Goal: Transaction & Acquisition: Purchase product/service

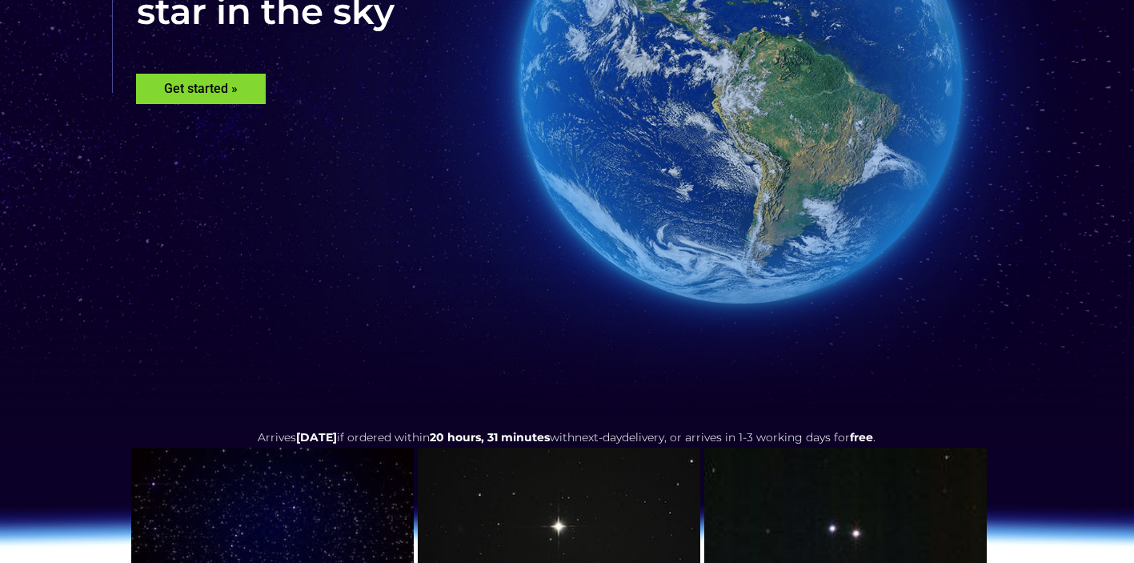
scroll to position [307, 0]
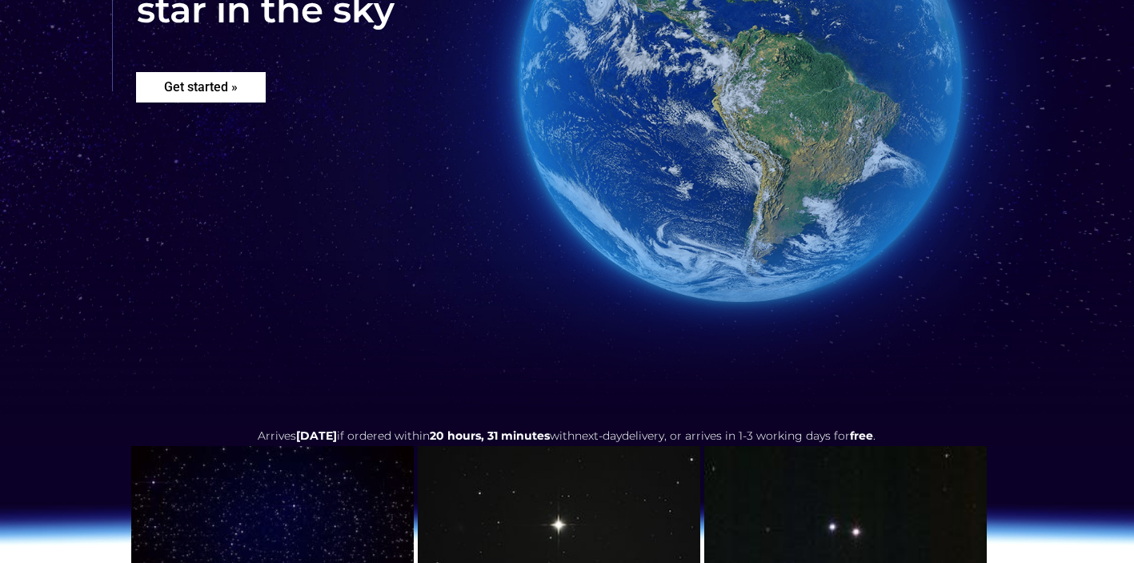
click at [211, 82] on rs-layer "Get started »" at bounding box center [201, 87] width 130 height 30
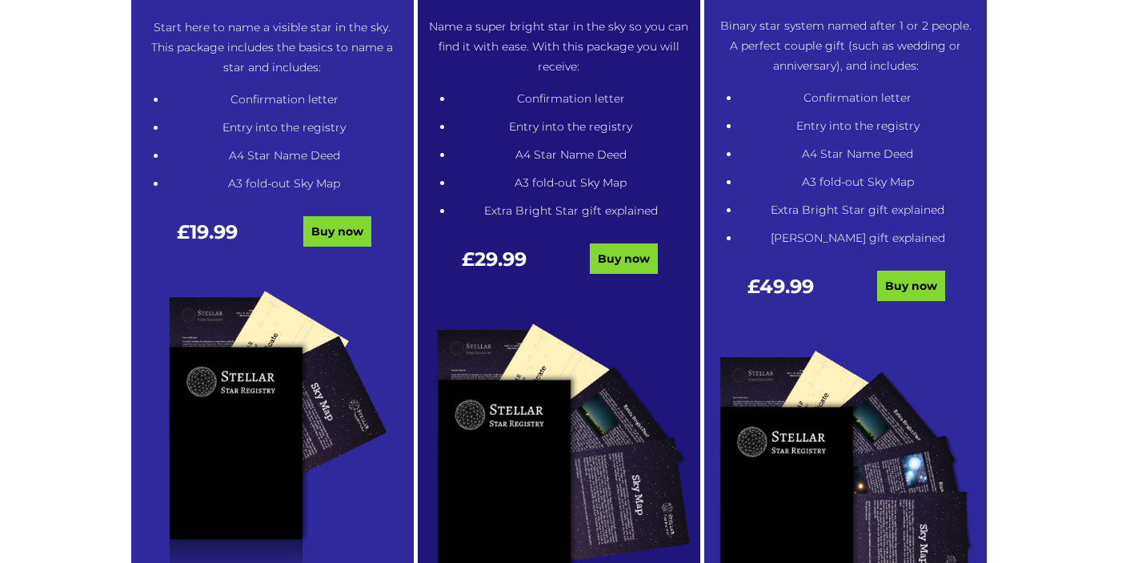
scroll to position [992, 0]
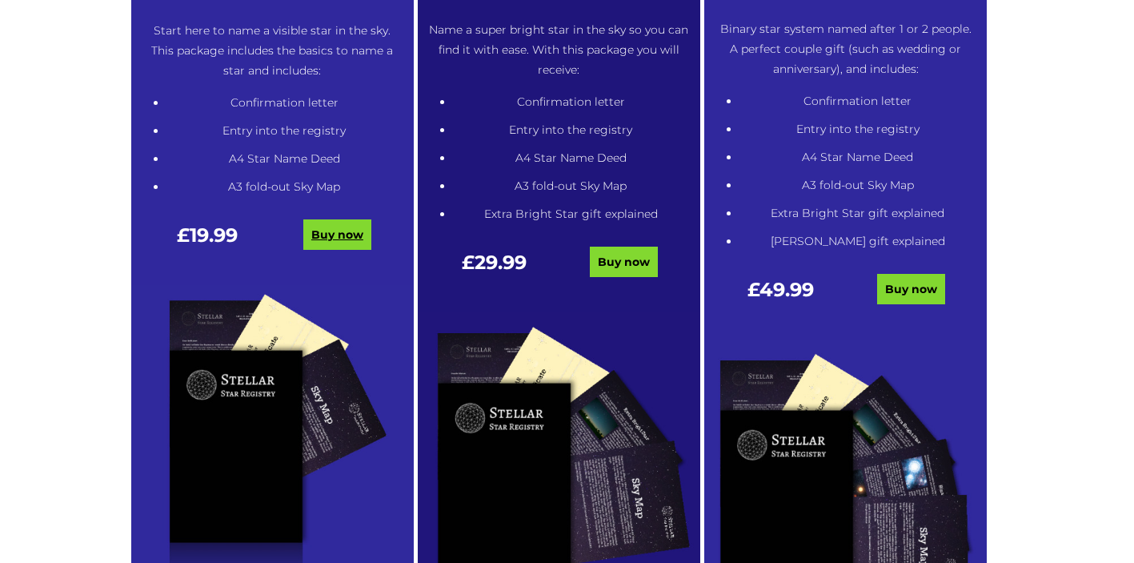
click at [331, 242] on link "Buy now" at bounding box center [337, 234] width 68 height 30
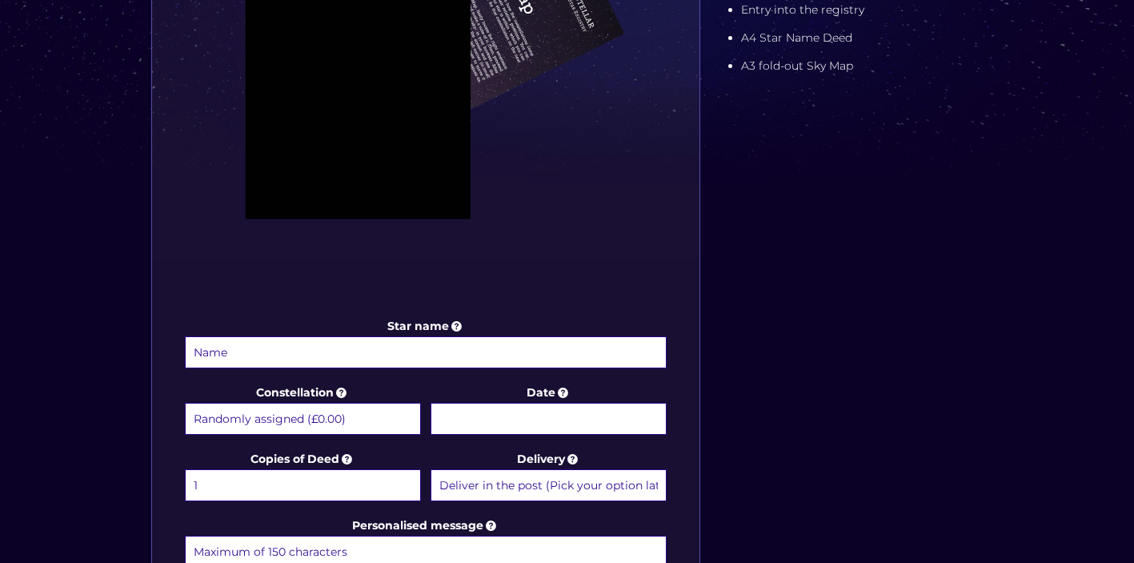
scroll to position [553, 0]
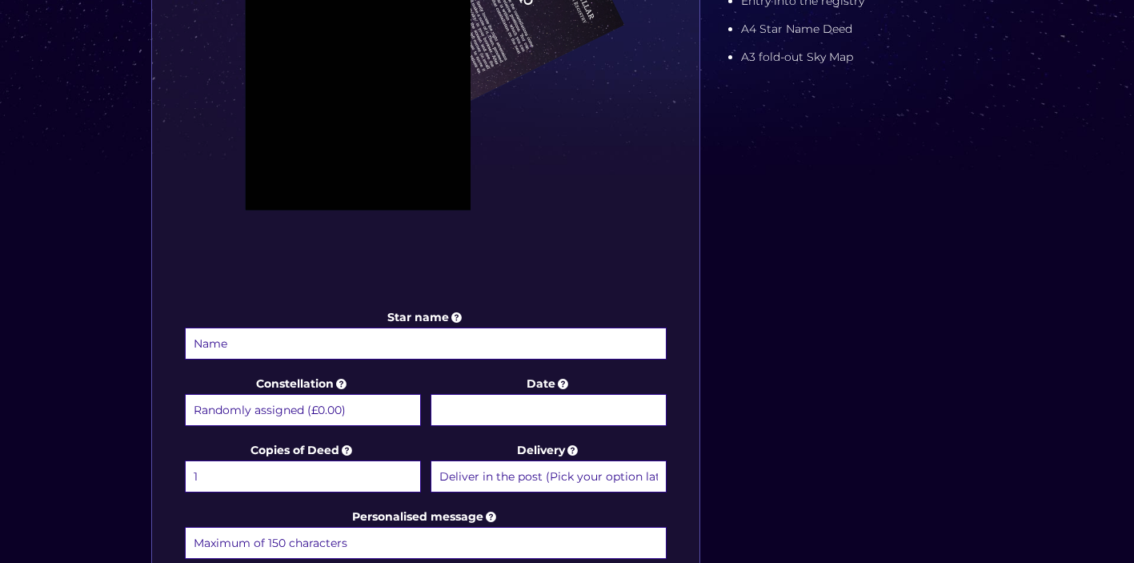
click at [550, 351] on input "Star name" at bounding box center [426, 343] width 483 height 32
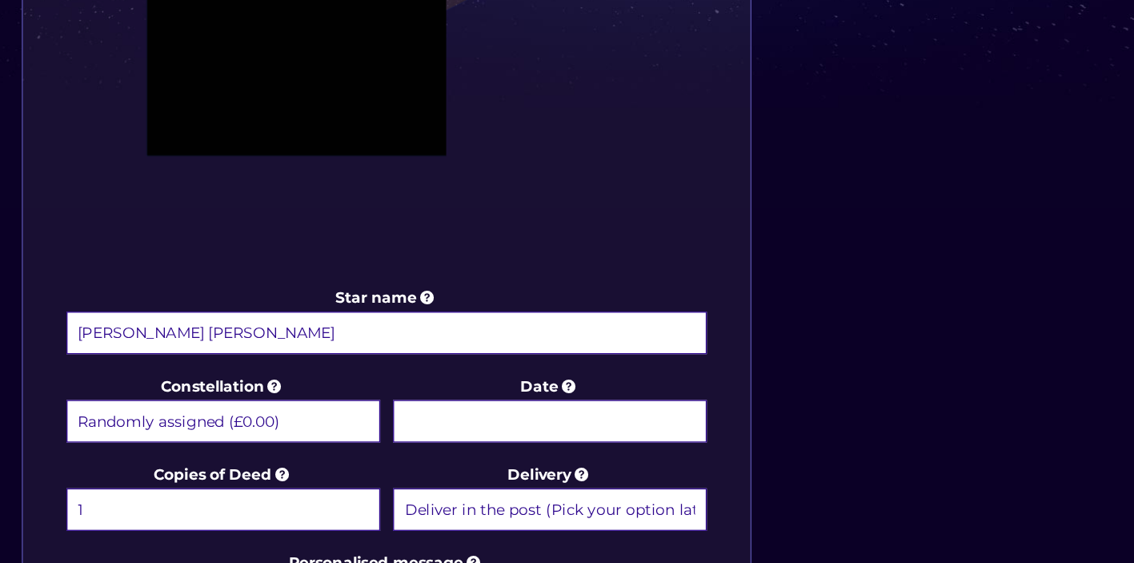
type input "[PERSON_NAME] [PERSON_NAME]"
click at [486, 403] on body "Free delivery 💫 Next day FREE on £59+ Name a Star FAQs Contact Us 0 Buy now Cho…" at bounding box center [567, 373] width 1134 height 1852
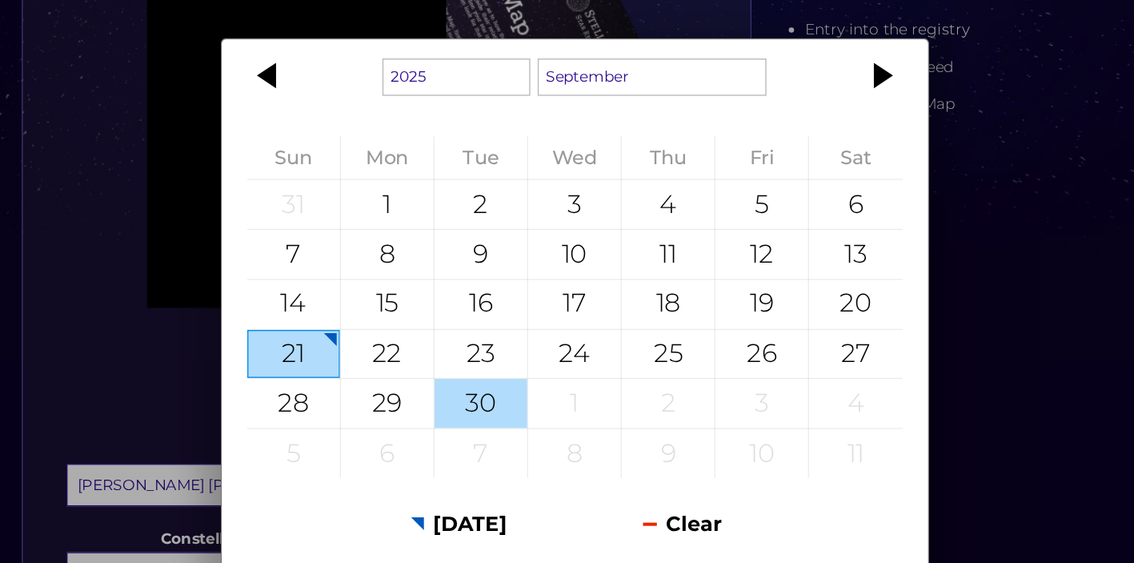
scroll to position [525, 0]
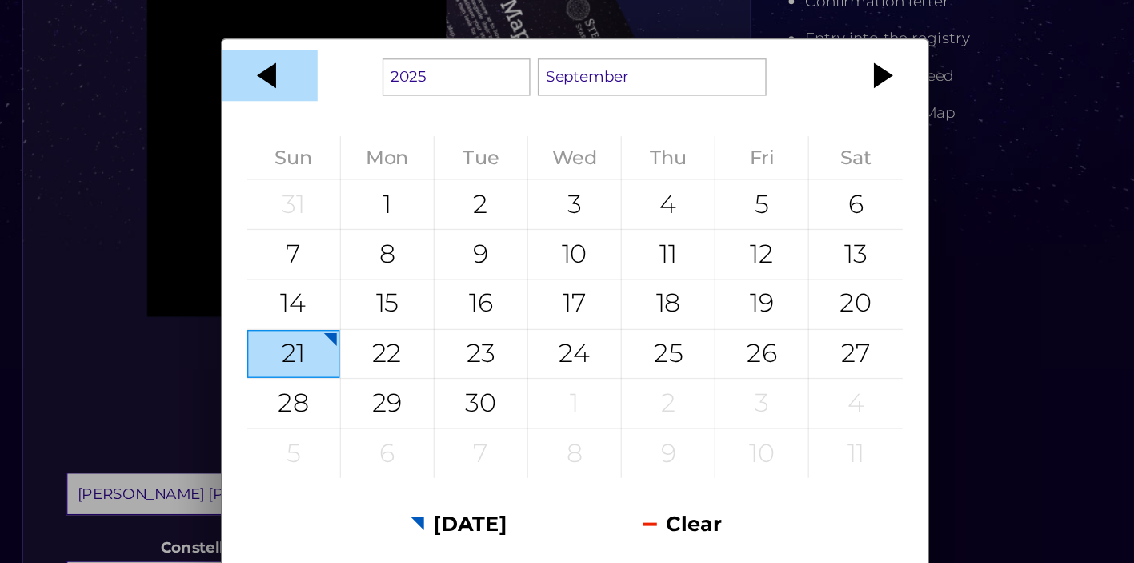
click at [350, 62] on div at bounding box center [338, 57] width 72 height 38
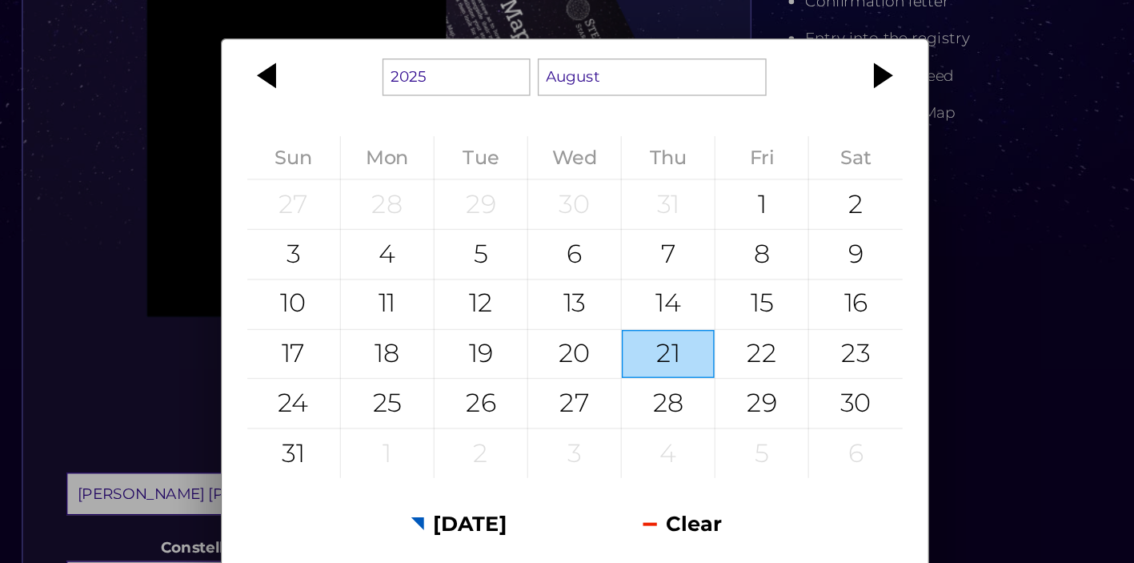
click at [350, 62] on div at bounding box center [338, 57] width 72 height 38
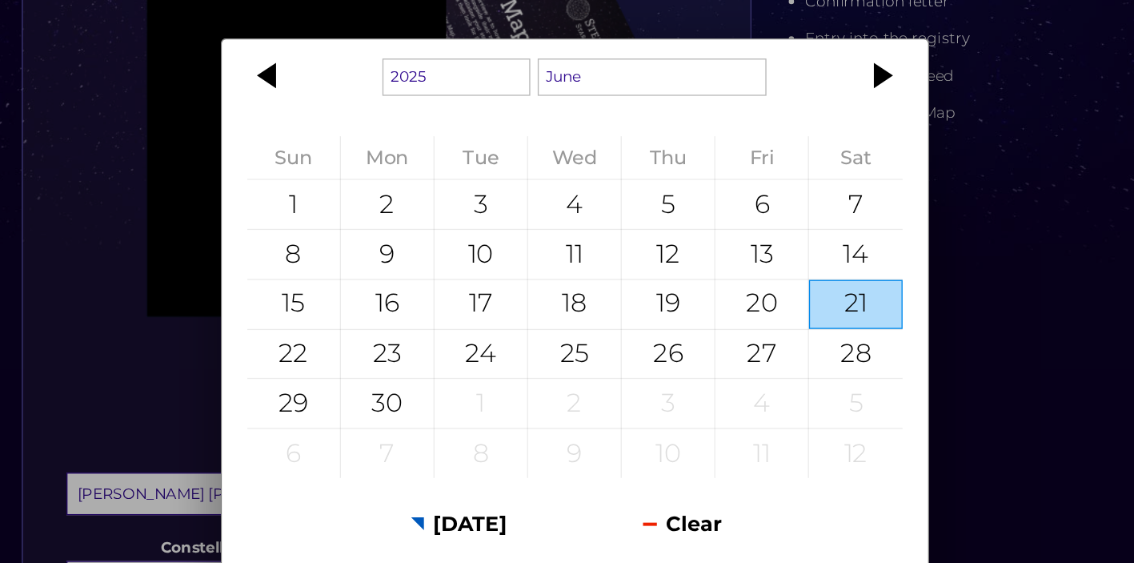
click at [350, 62] on div at bounding box center [338, 57] width 72 height 38
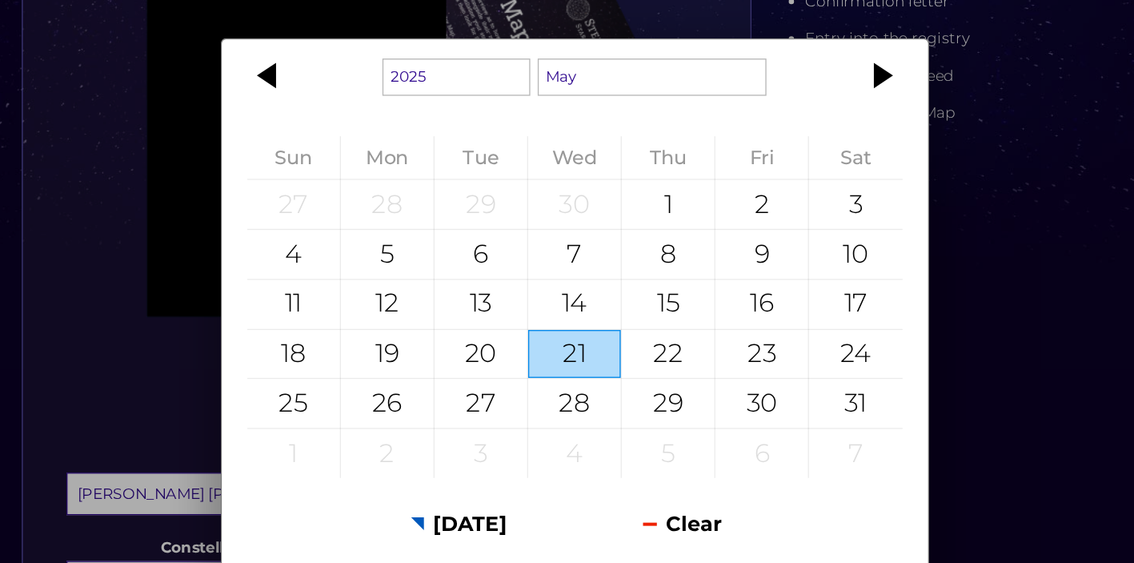
click at [350, 62] on div at bounding box center [338, 57] width 72 height 38
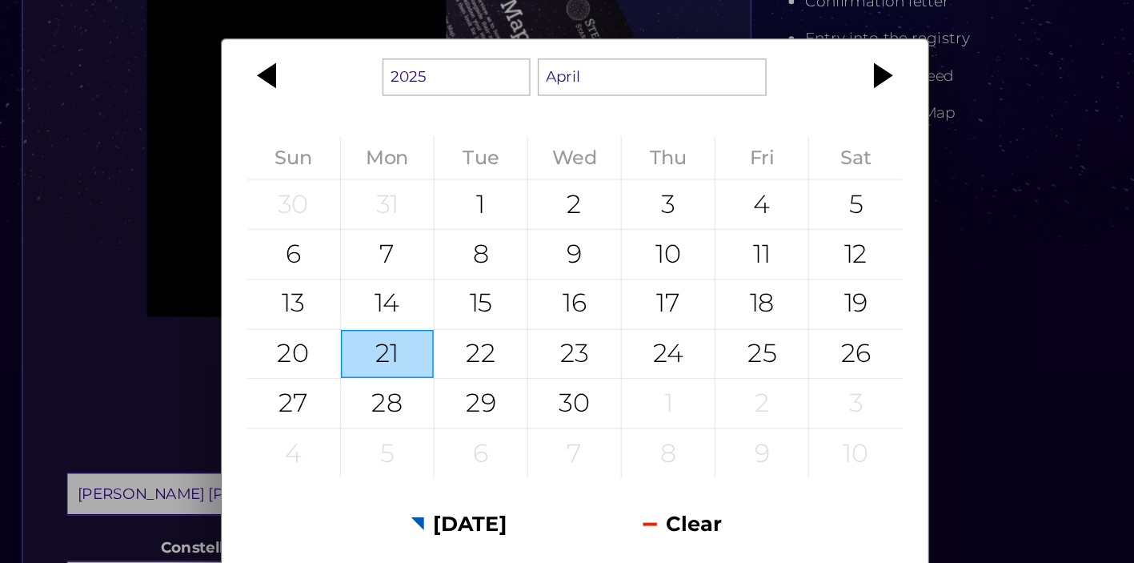
click at [350, 62] on div at bounding box center [338, 57] width 72 height 38
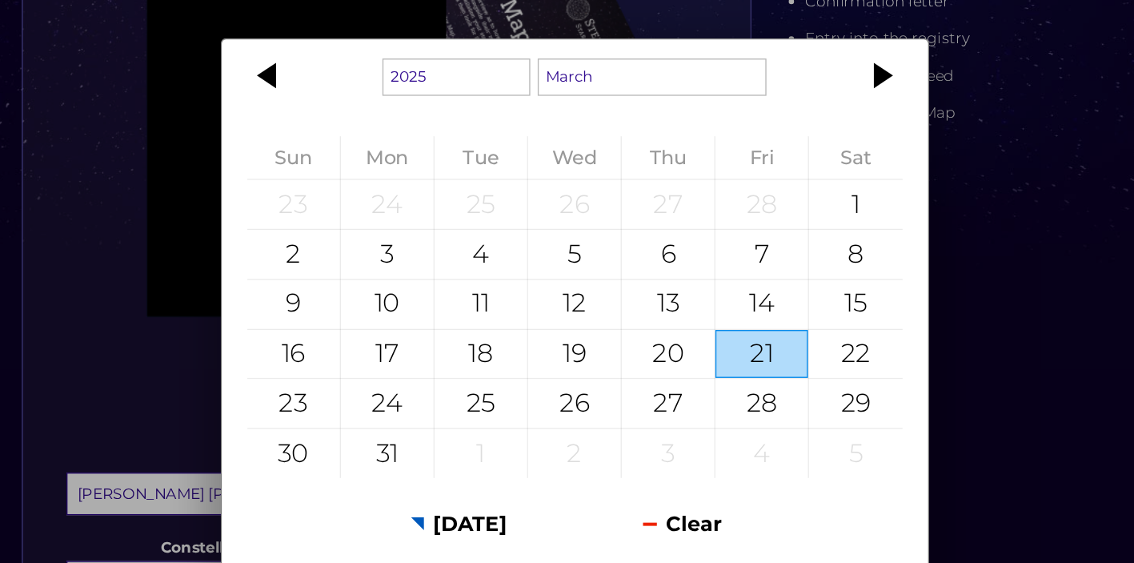
click at [350, 62] on div at bounding box center [338, 57] width 72 height 38
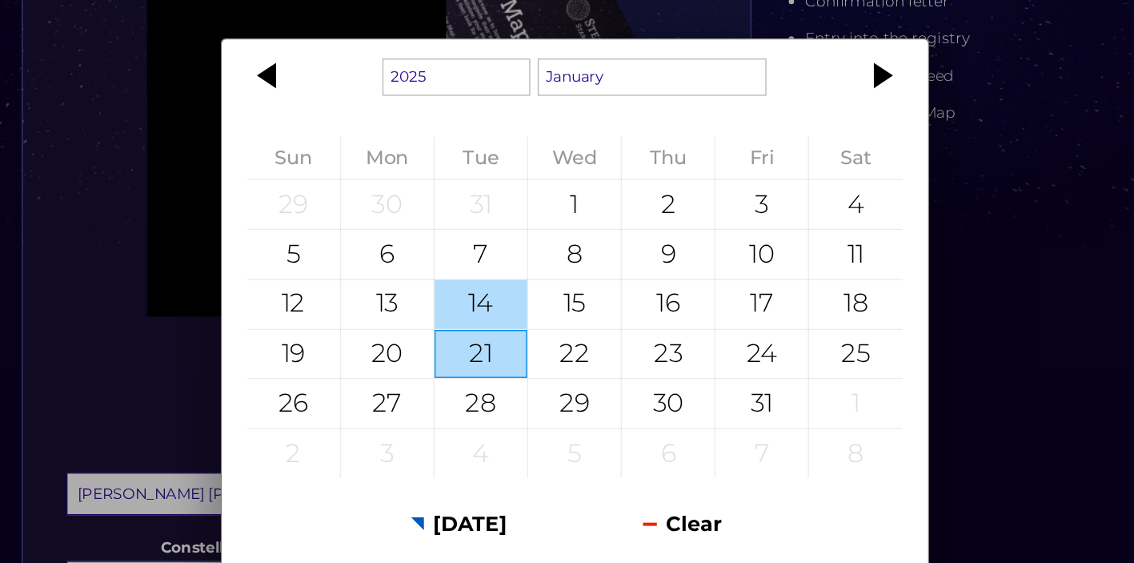
click at [496, 227] on div "14" at bounding box center [497, 229] width 70 height 37
type input "[DATE]"
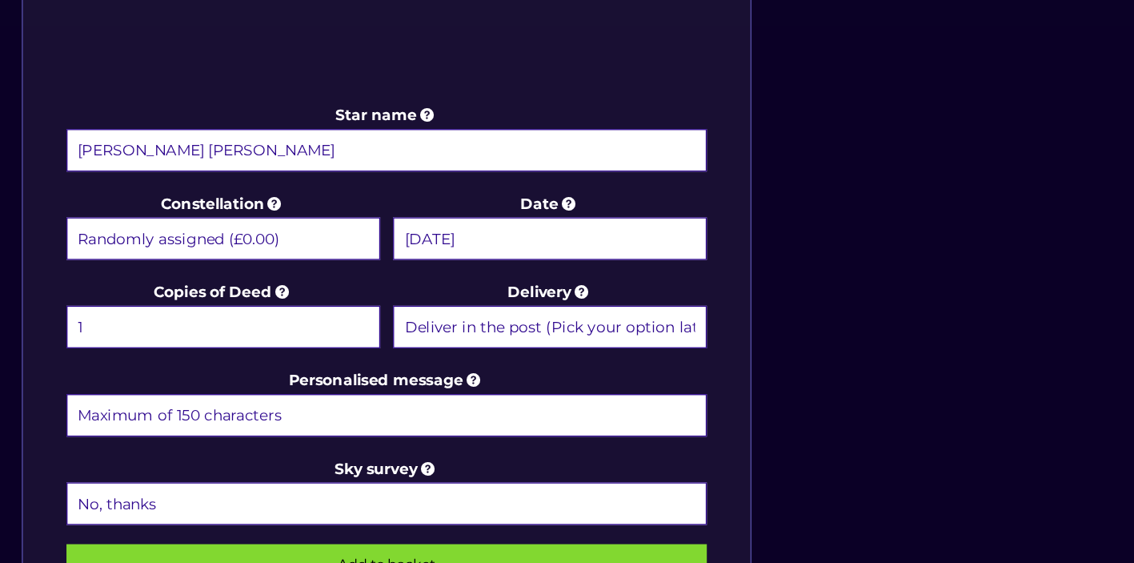
scroll to position [648, 0]
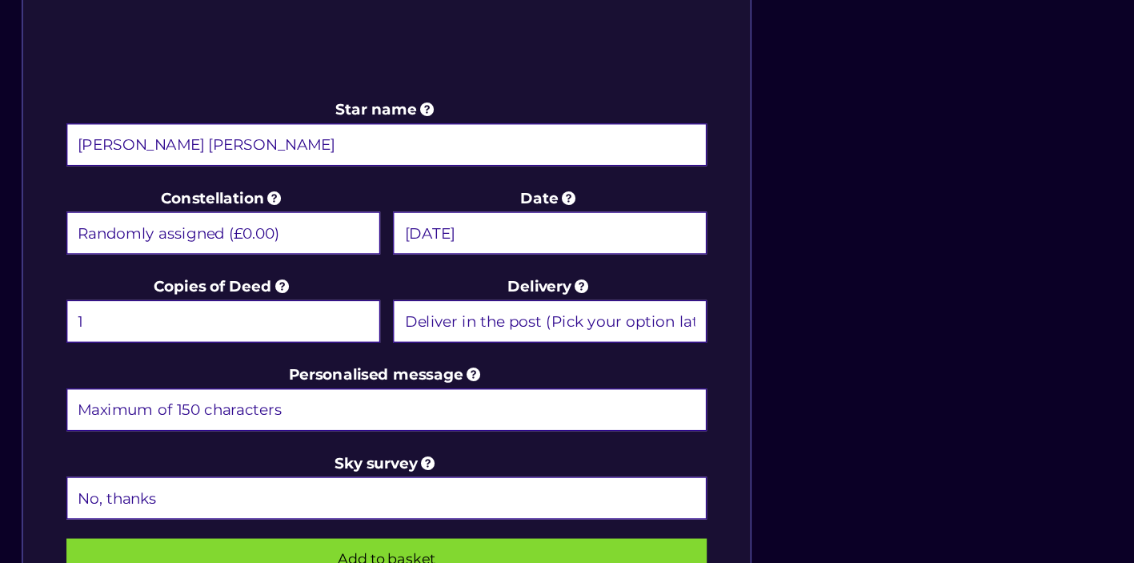
click at [559, 377] on select "Deliver in the post (Pick your option later) Deliver in the post and by Email (…" at bounding box center [549, 381] width 236 height 32
click at [431, 365] on select "Deliver in the post (Pick your option later) Deliver in the post and by Email (…" at bounding box center [549, 381] width 236 height 32
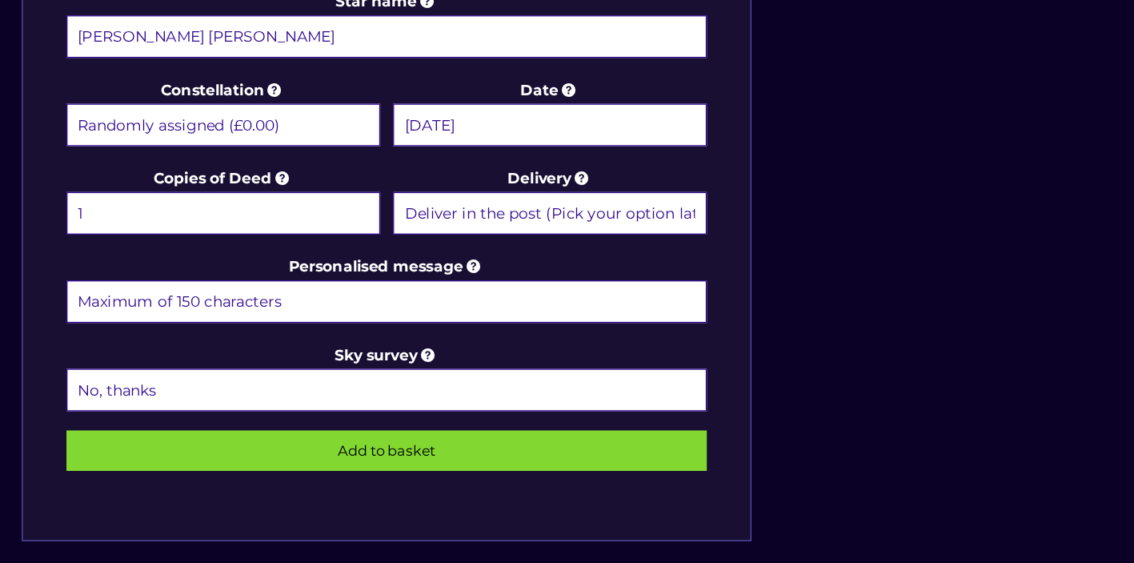
scroll to position [730, 0]
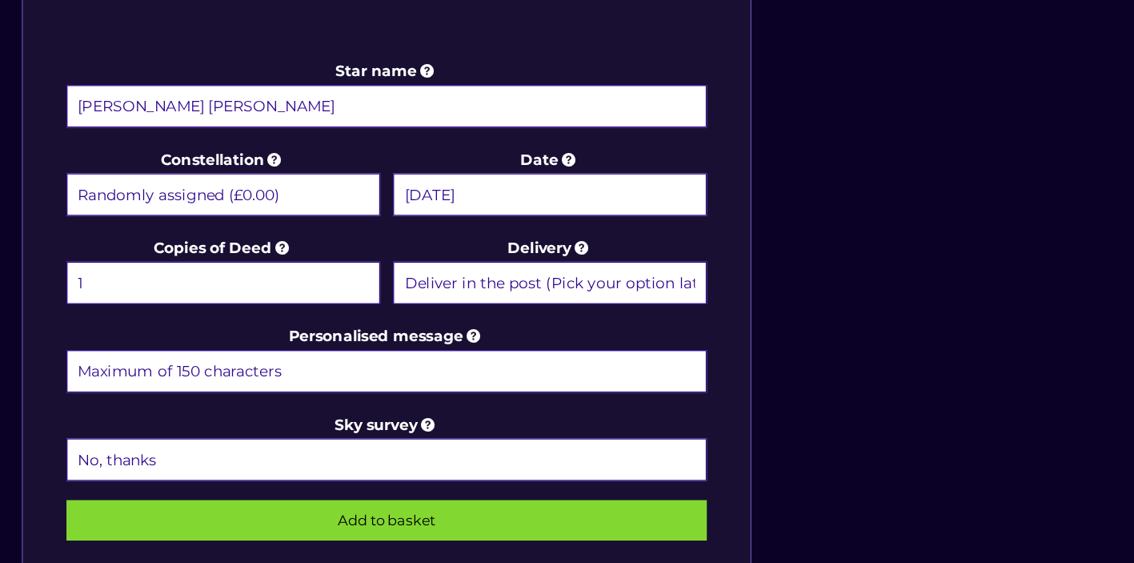
click at [444, 366] on input "Personalised message" at bounding box center [426, 366] width 483 height 32
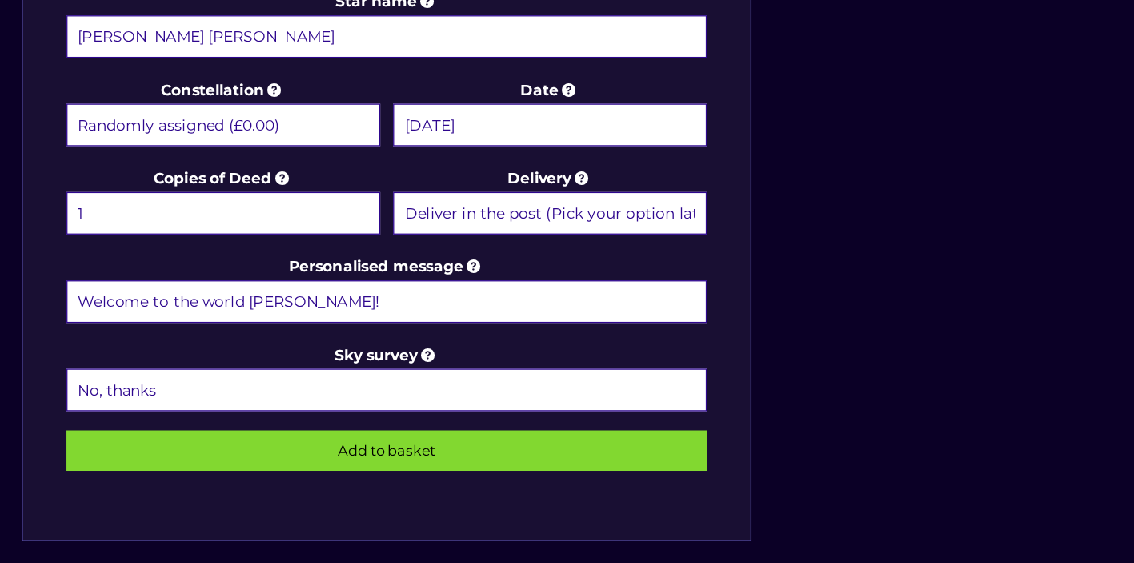
scroll to position [733, 0]
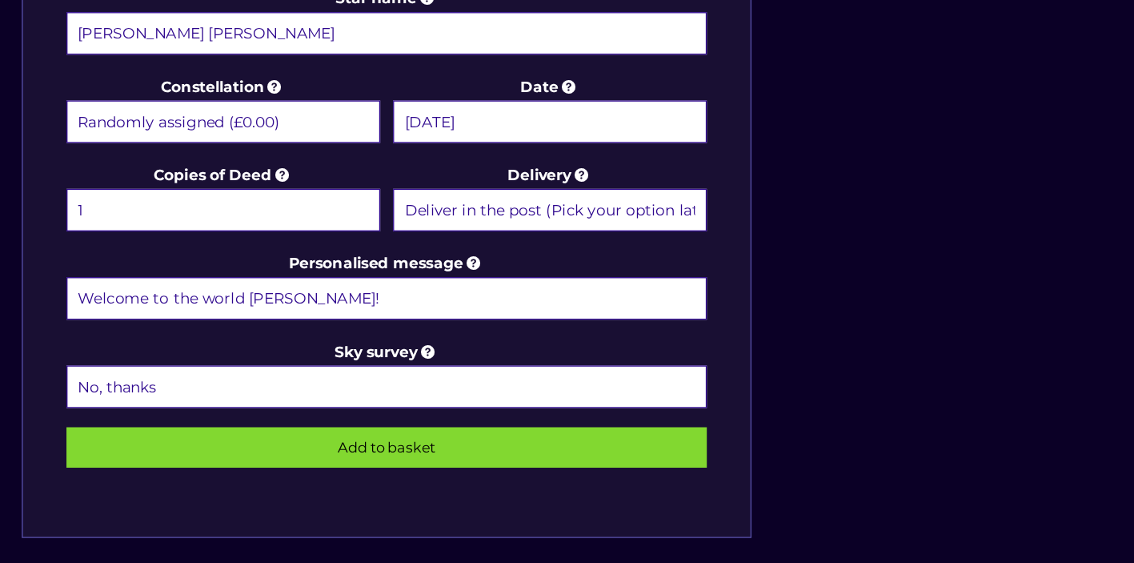
type input "Welcome to the world [PERSON_NAME]!"
click at [390, 477] on input "Add to basket" at bounding box center [426, 475] width 483 height 30
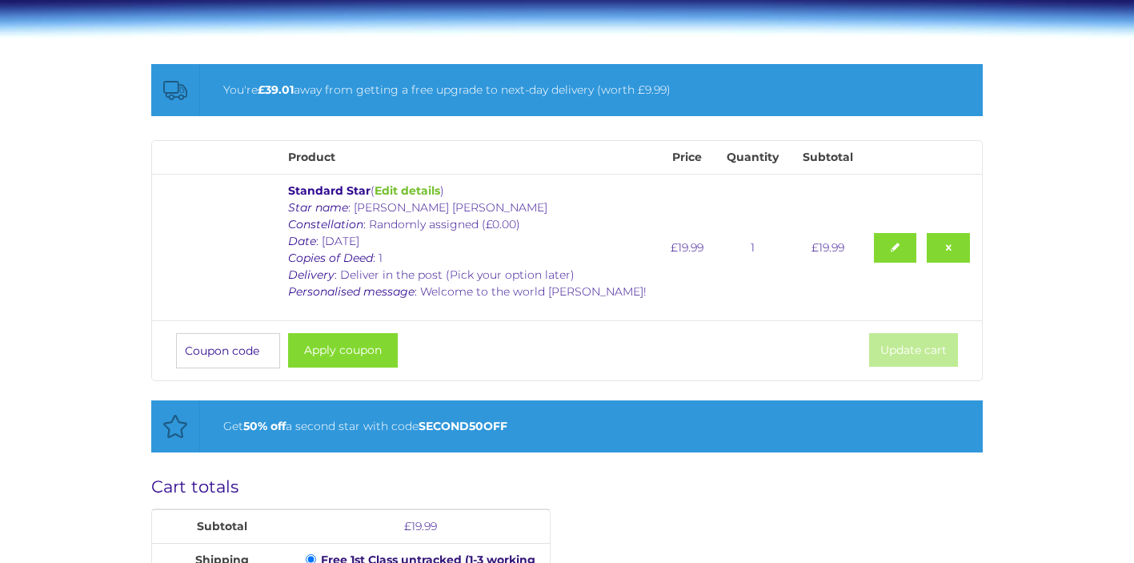
scroll to position [225, 0]
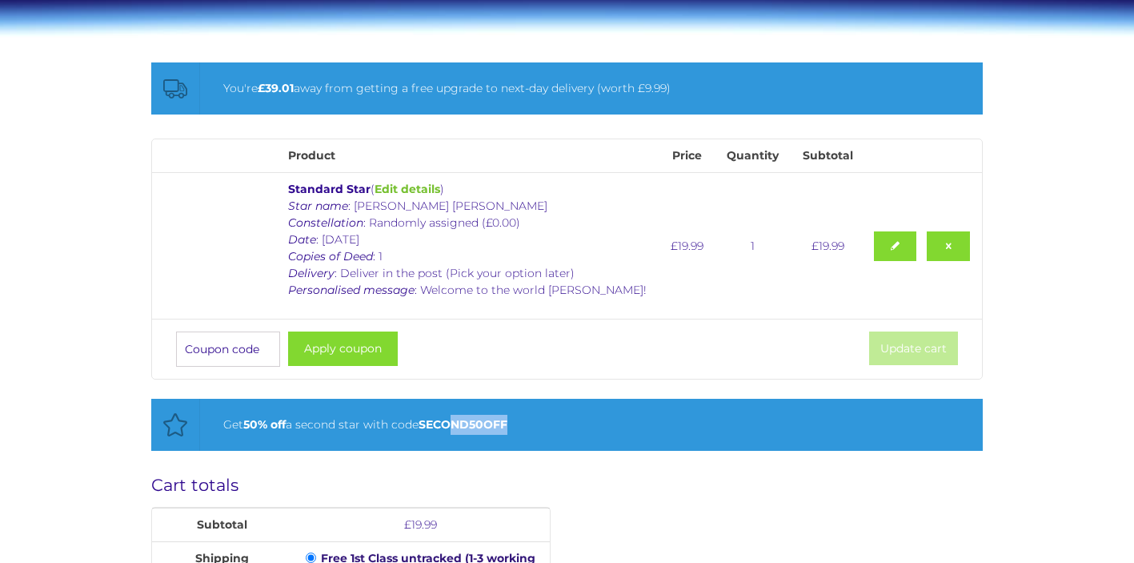
drag, startPoint x: 526, startPoint y: 429, endPoint x: 464, endPoint y: 422, distance: 62.1
click at [459, 424] on div "Get 50% off a second star with code SECOND50OFF" at bounding box center [581, 425] width 716 height 20
drag, startPoint x: 426, startPoint y: 427, endPoint x: 515, endPoint y: 427, distance: 88.9
click at [515, 427] on div "Get 50% off a second star with code SECOND50OFF" at bounding box center [581, 425] width 716 height 20
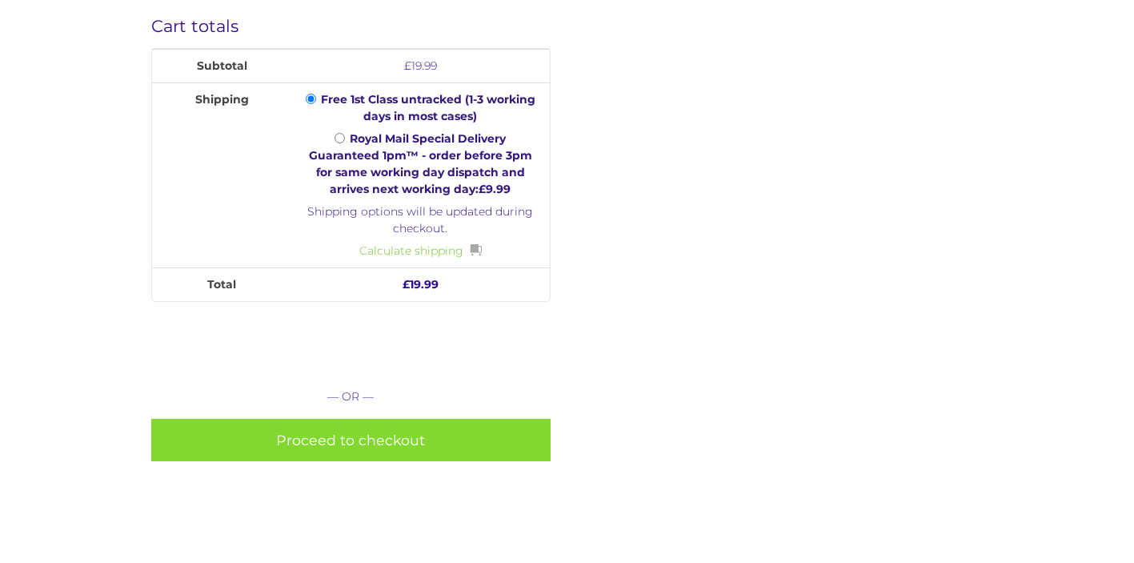
scroll to position [691, 0]
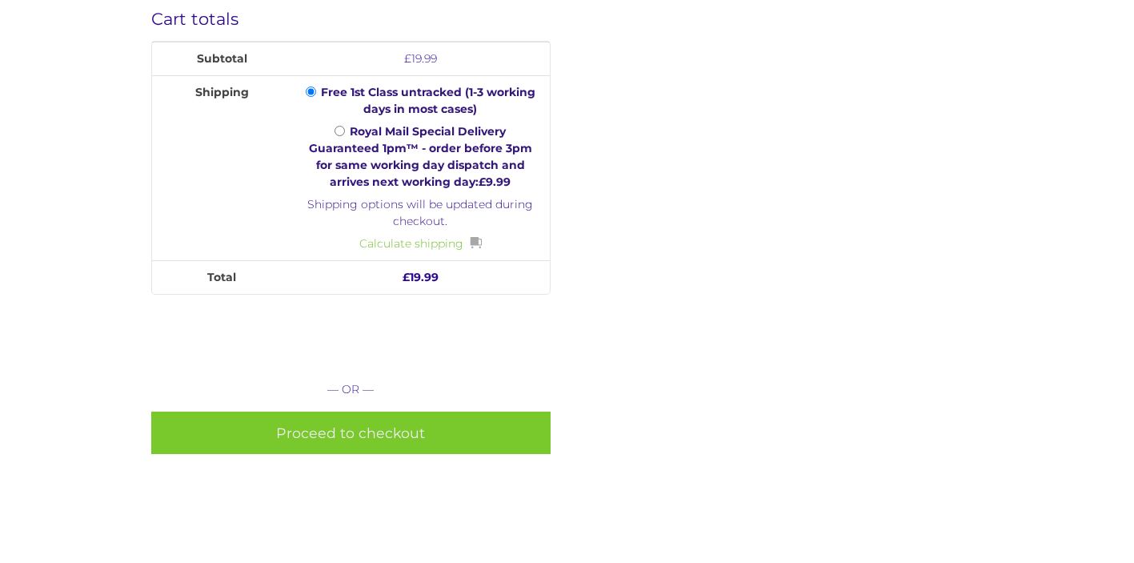
click at [472, 433] on link "Proceed to checkout" at bounding box center [350, 432] width 399 height 42
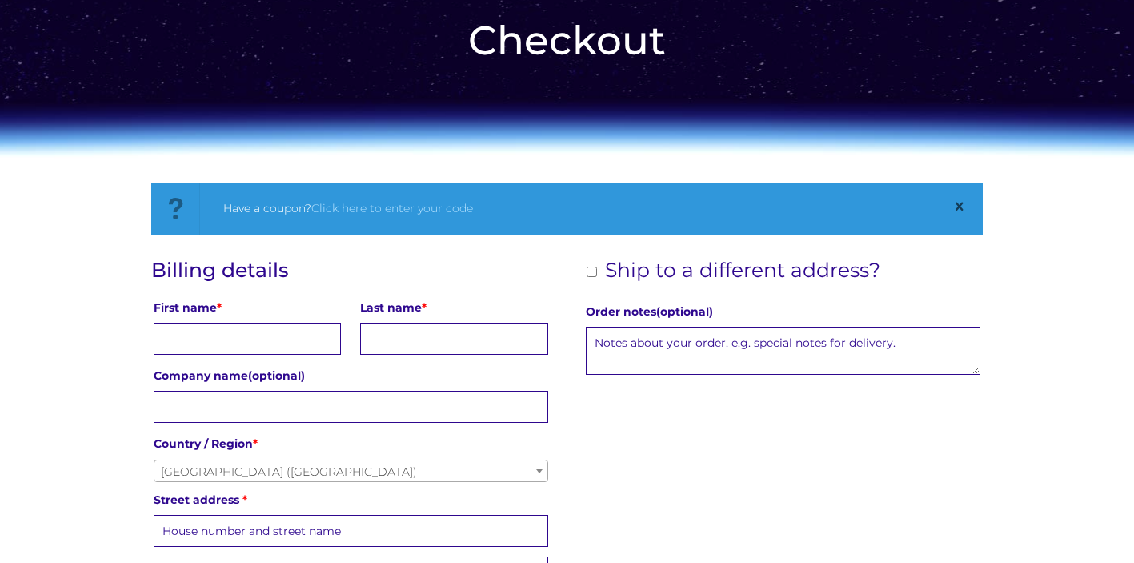
scroll to position [121, 0]
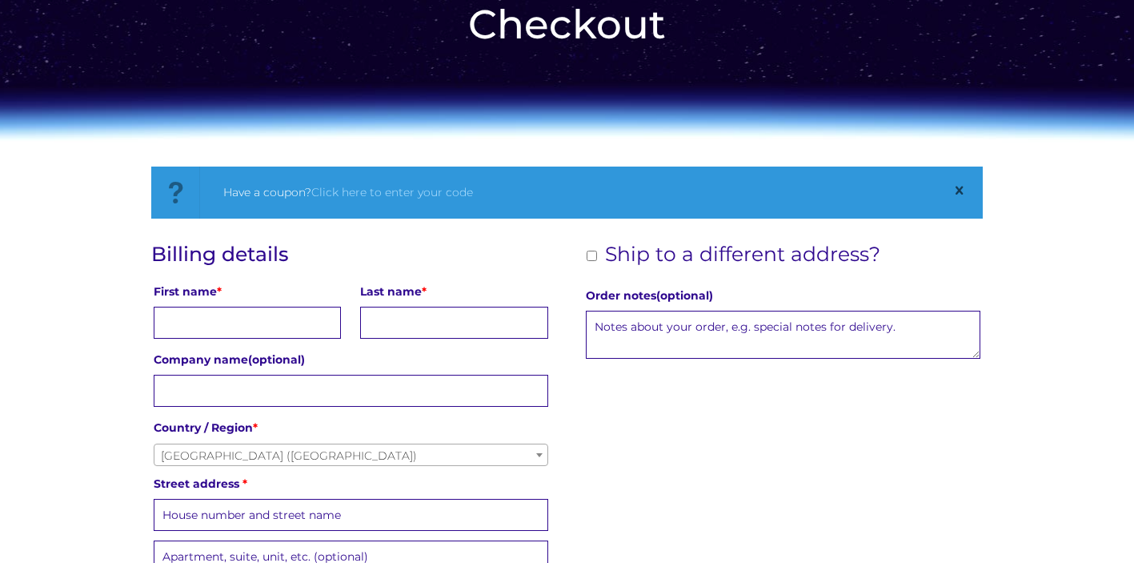
click at [303, 318] on input "First name *" at bounding box center [247, 323] width 187 height 32
type input "Annie"
type input "c"
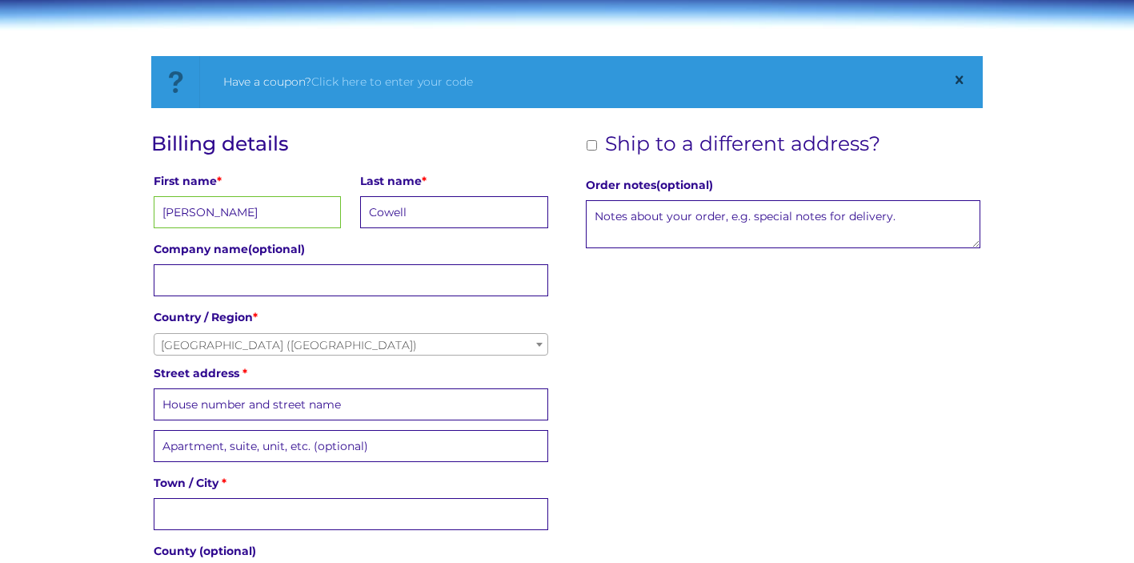
scroll to position [235, 0]
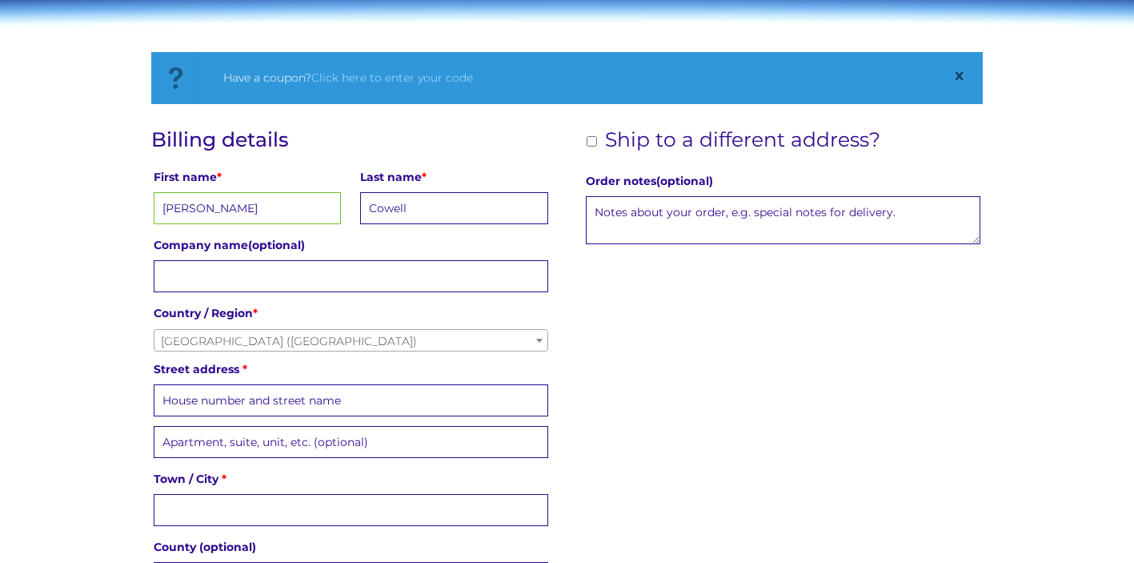
type input "Cowell"
click at [287, 400] on input "Street address *" at bounding box center [351, 400] width 395 height 32
type input "26 Thistley Court, Glaisher Street"
click at [271, 504] on input "Town / City *" at bounding box center [351, 510] width 395 height 32
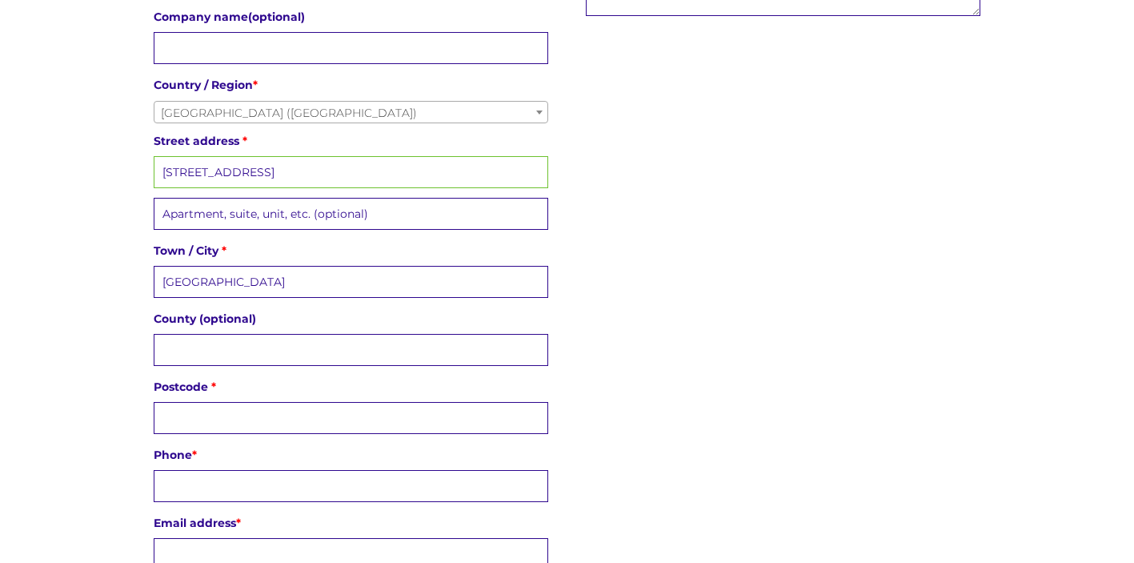
scroll to position [504, 0]
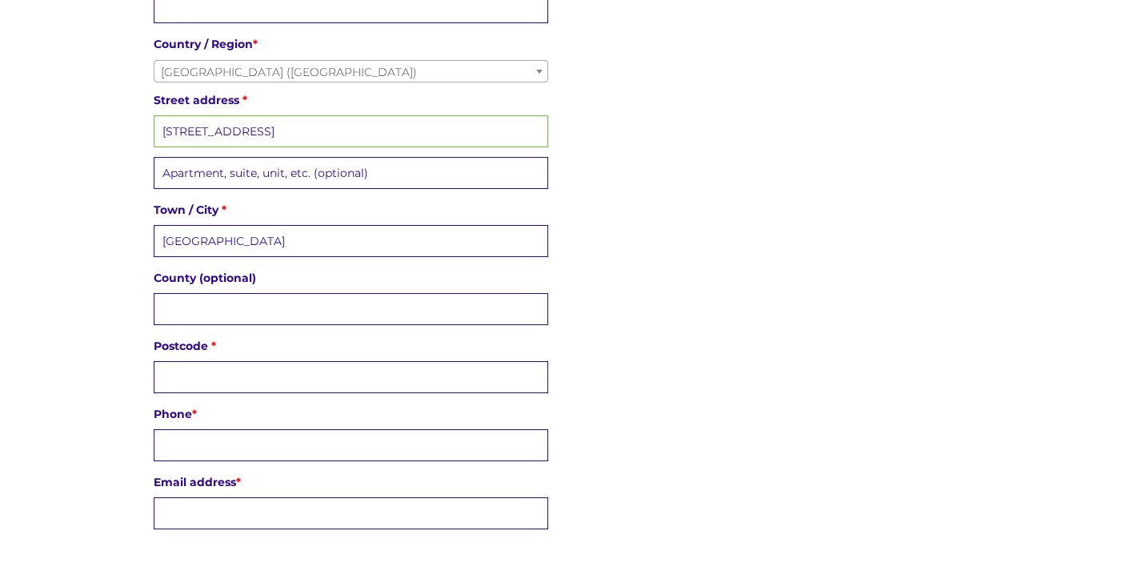
type input "London"
click at [241, 366] on input "Postcode *" at bounding box center [351, 377] width 395 height 32
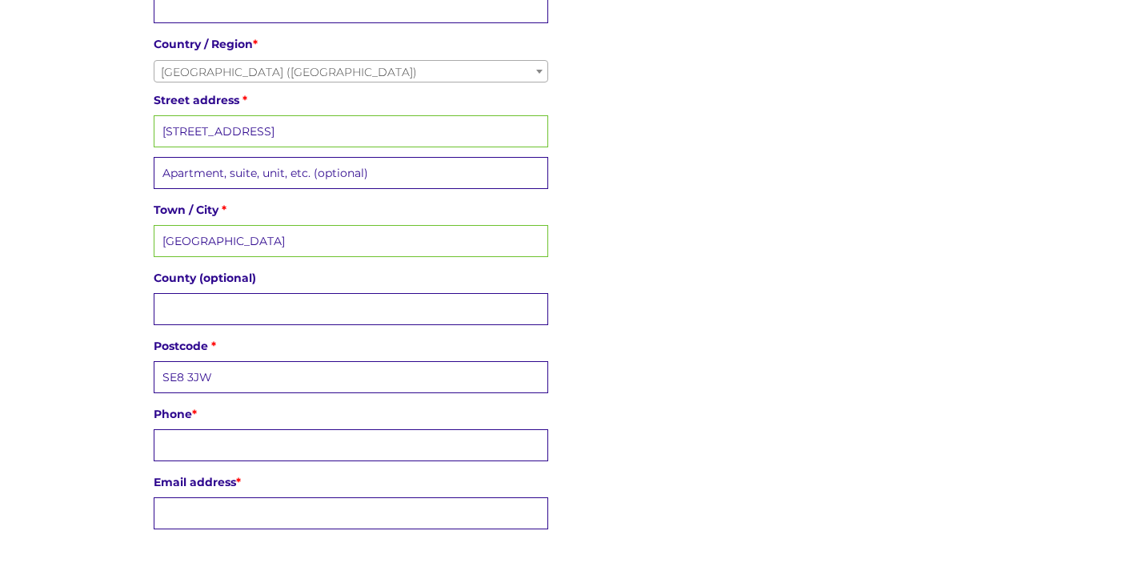
type input "SE8 3JW"
click at [227, 440] on input "Phone *" at bounding box center [351, 445] width 395 height 32
type input "07703638938"
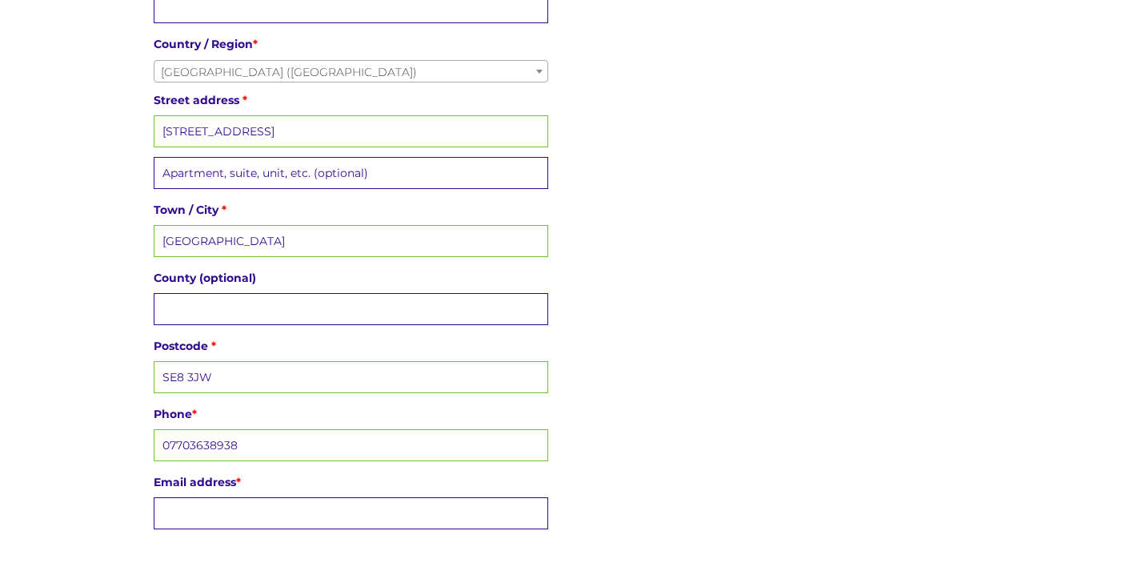
click at [219, 512] on input "Email address *" at bounding box center [351, 513] width 395 height 32
type input "A"
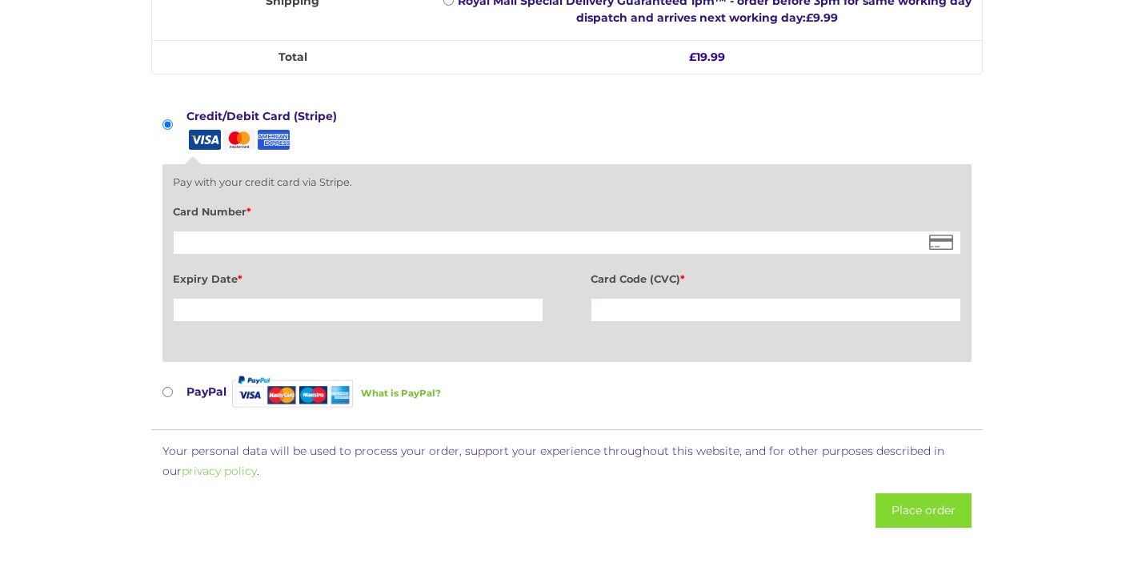
scroll to position [1410, 0]
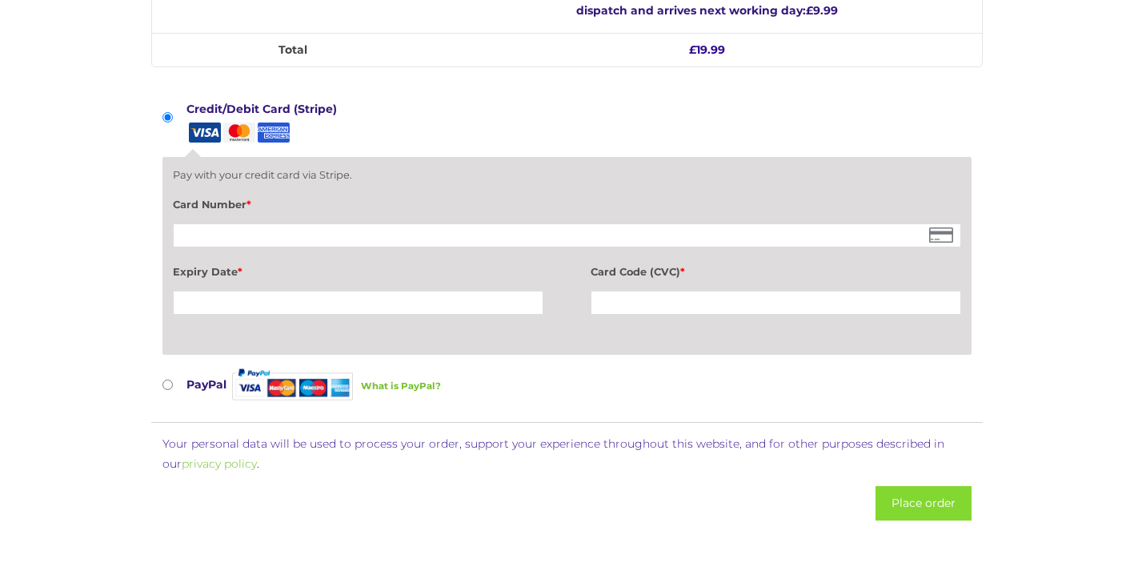
type input "anniecowell@me.com"
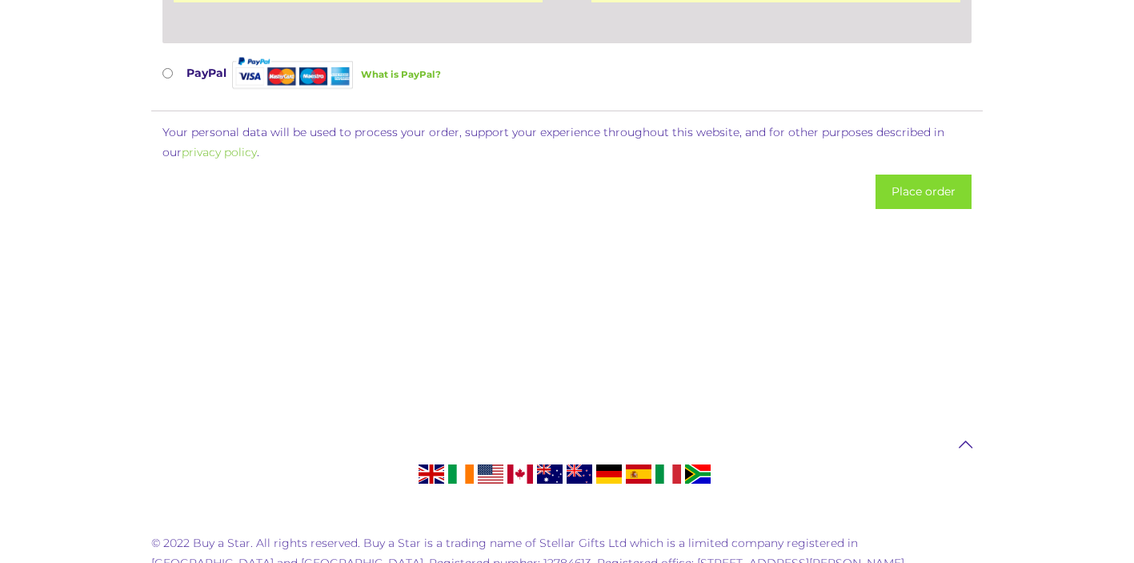
scroll to position [1814, 0]
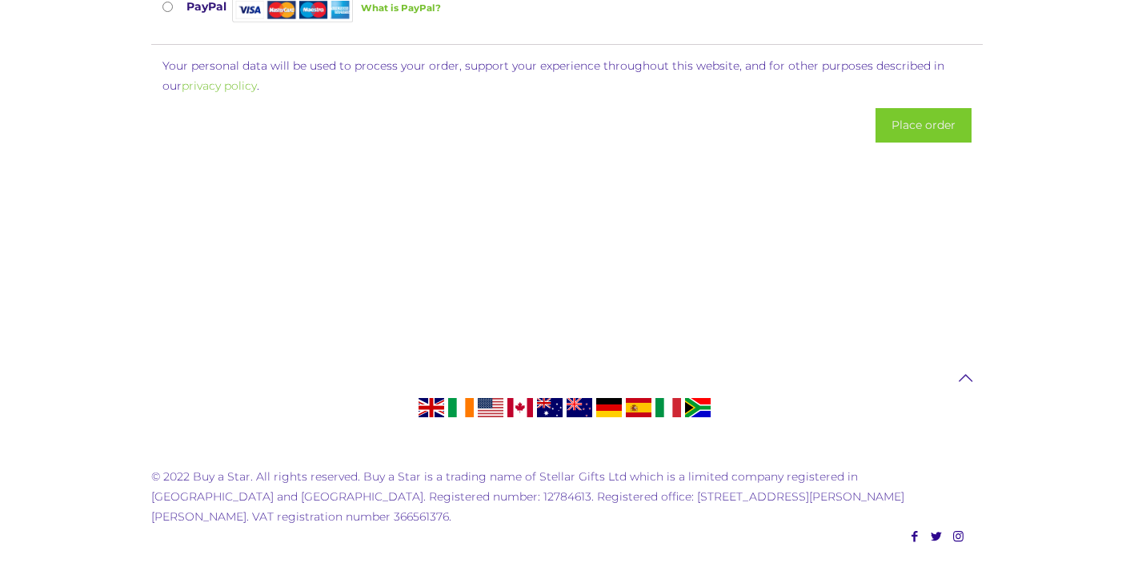
click at [917, 134] on button "Place order" at bounding box center [924, 125] width 96 height 34
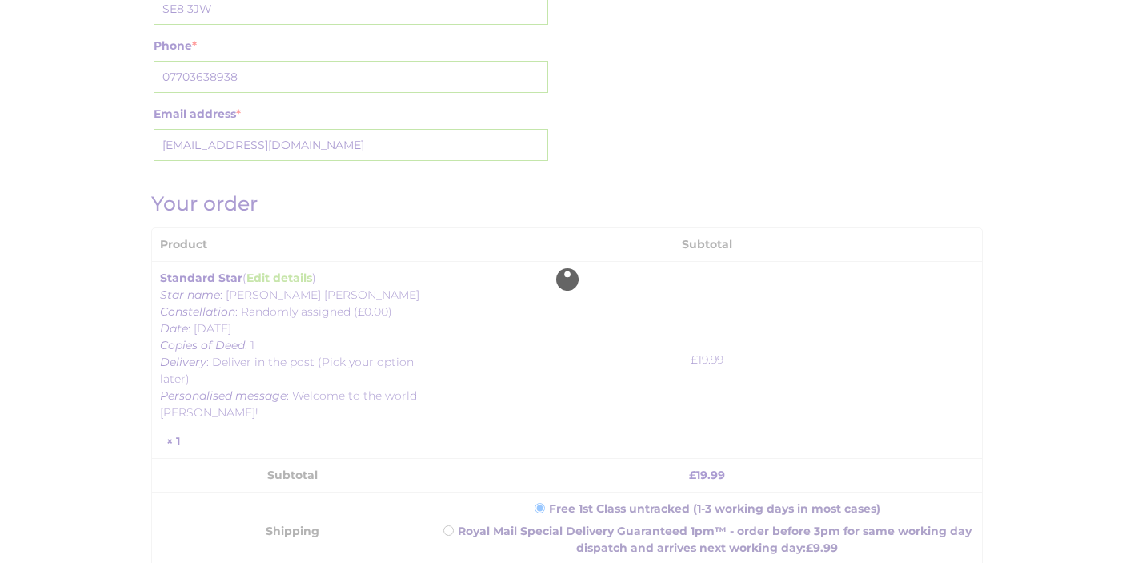
scroll to position [856, 0]
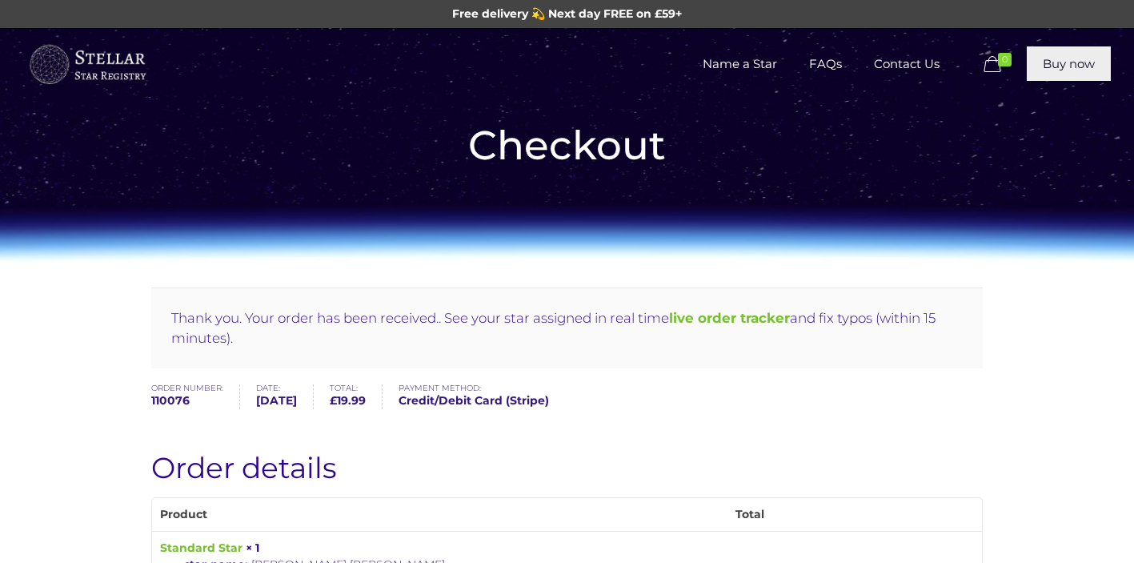
click at [1057, 58] on link "Buy now" at bounding box center [1069, 63] width 84 height 34
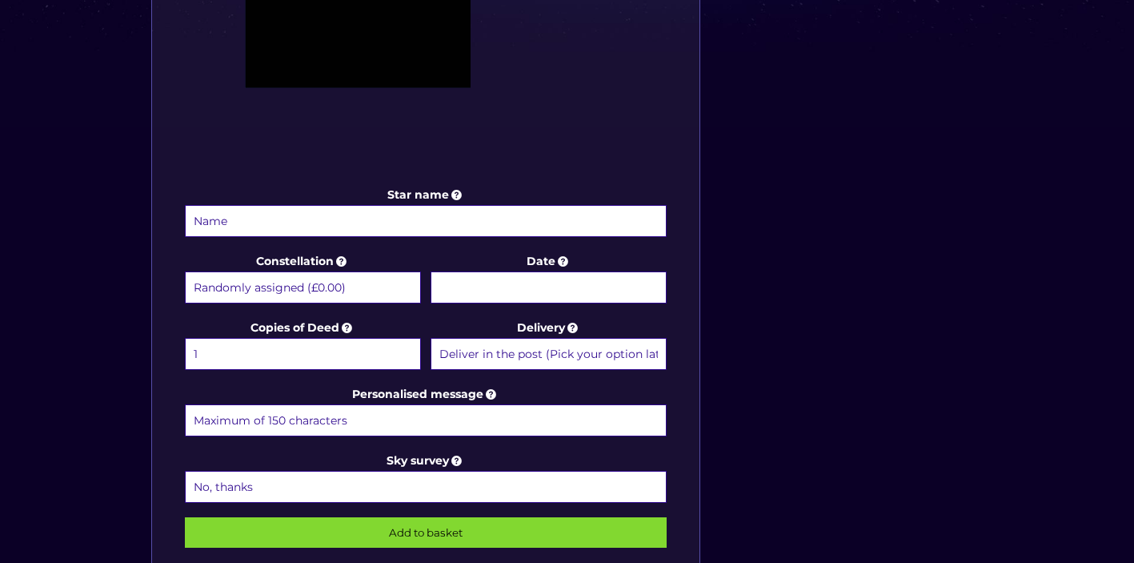
scroll to position [681, 0]
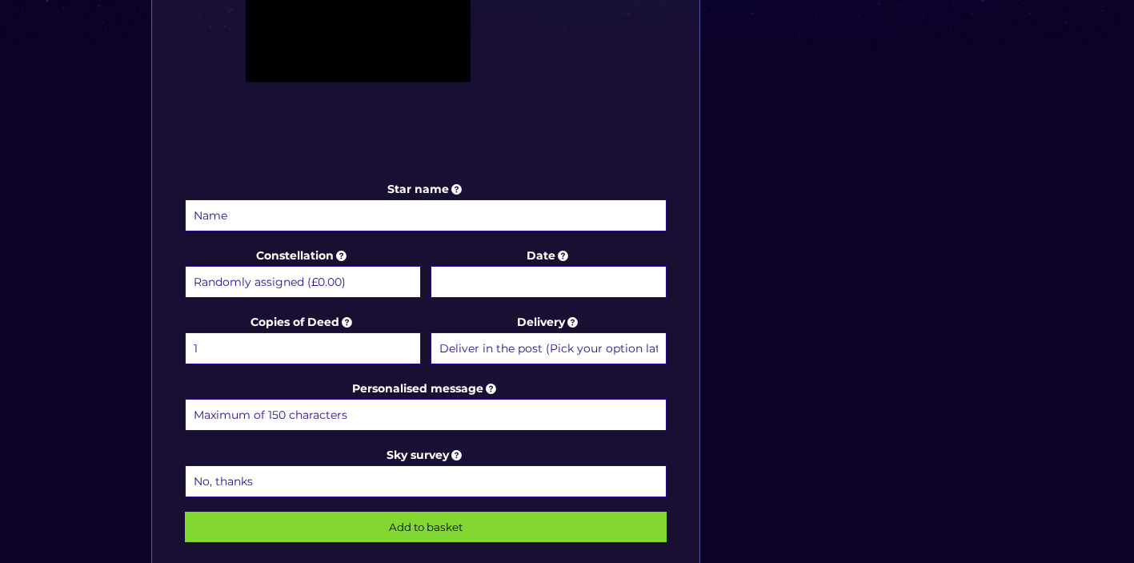
click at [506, 219] on input "Star name" at bounding box center [426, 215] width 483 height 32
type input "[PERSON_NAME]"
click at [572, 279] on body "Free delivery 💫 Next day FREE on £59+ Name a Star FAQs Contact Us 0 Buy now Cho…" at bounding box center [567, 245] width 1134 height 1852
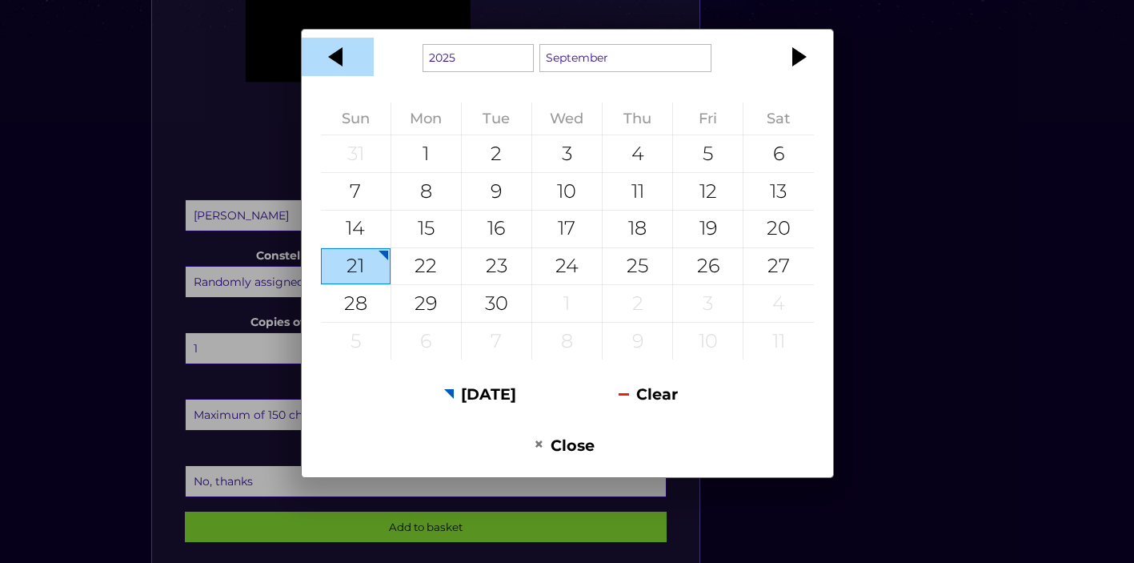
click at [335, 57] on div at bounding box center [338, 57] width 72 height 38
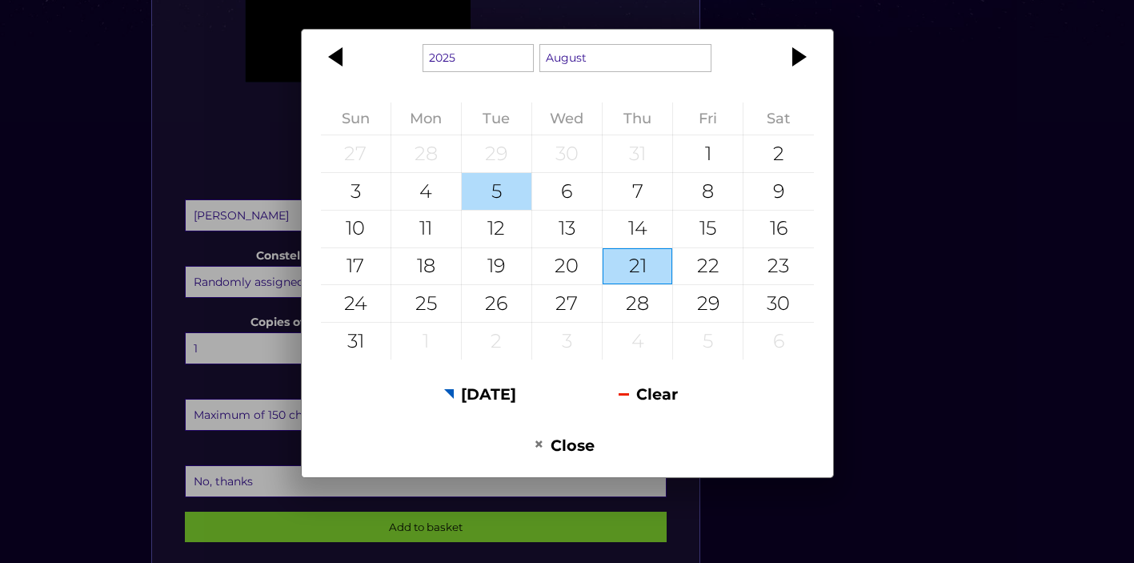
click at [492, 195] on div "5" at bounding box center [497, 191] width 70 height 37
type input "5 August 2025"
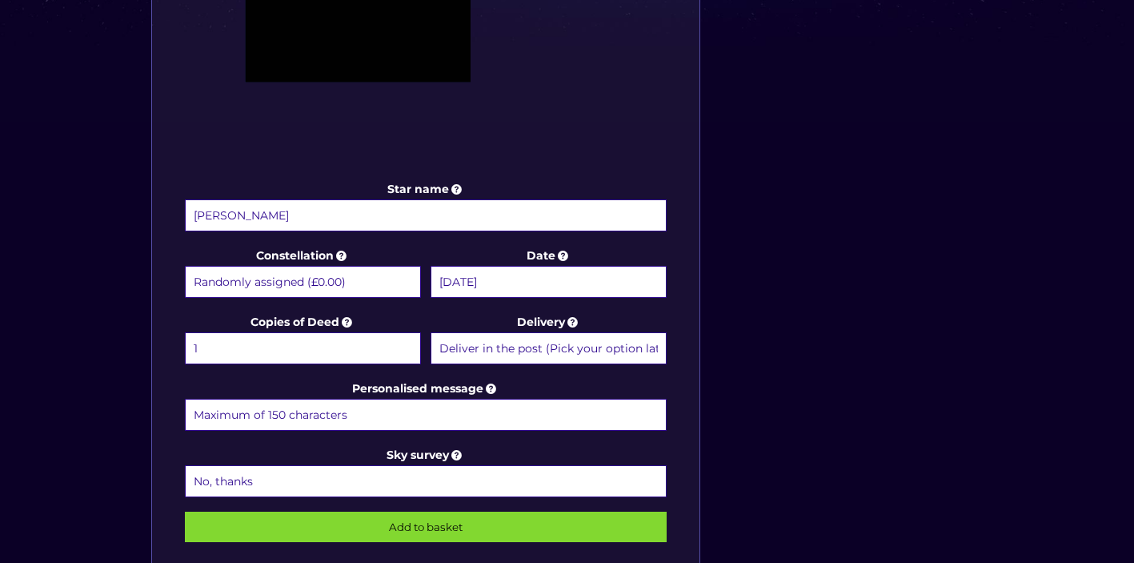
click at [376, 410] on input "Personalised message" at bounding box center [426, 415] width 483 height 32
type input "Welcome to the world Mac!"
click at [380, 528] on input "Add to basket" at bounding box center [426, 527] width 483 height 30
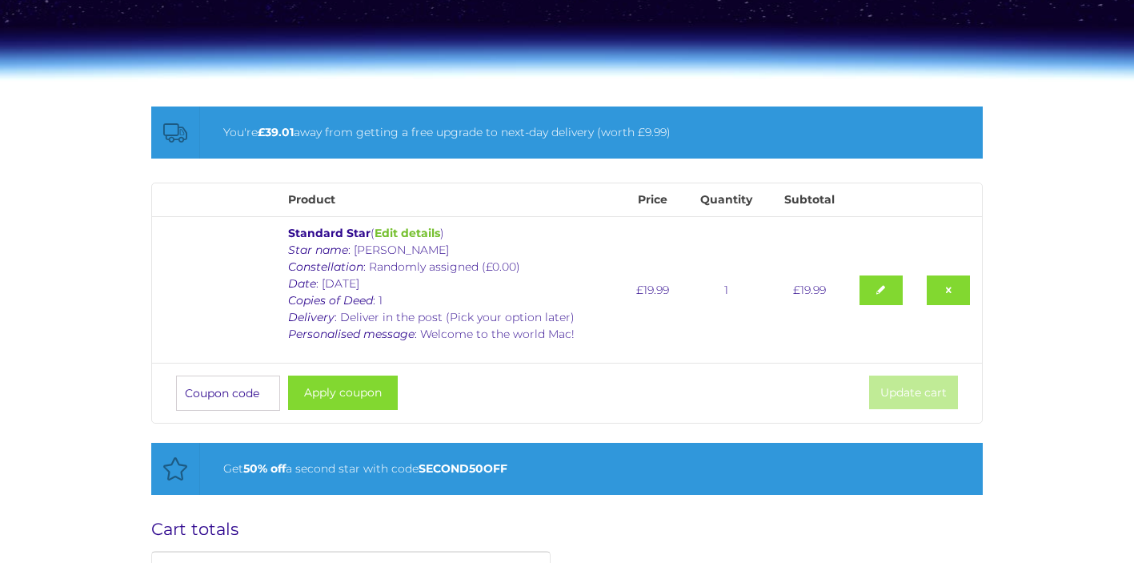
scroll to position [183, 0]
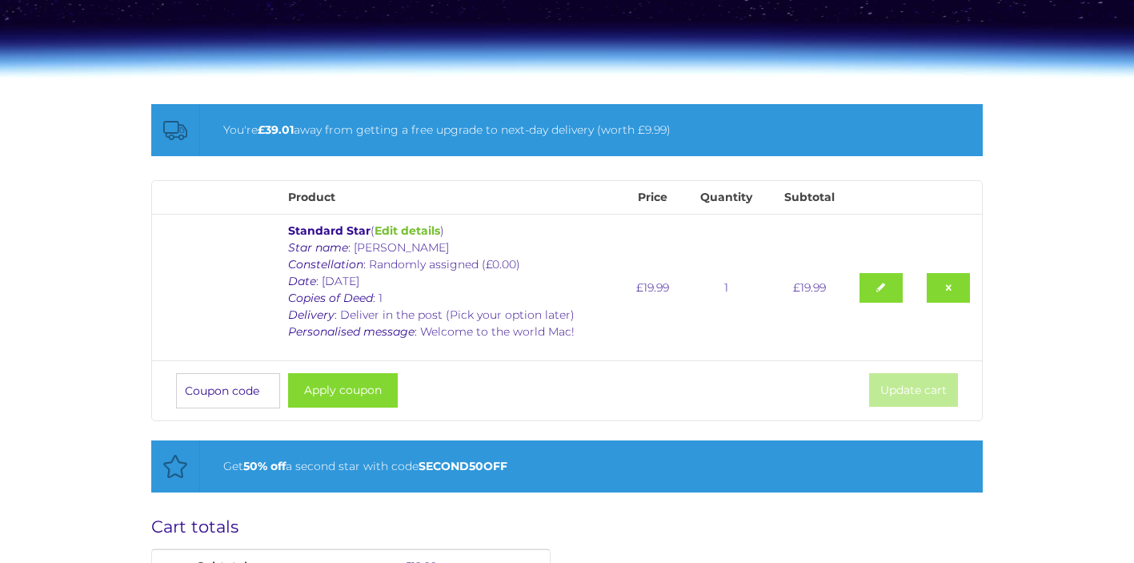
click at [236, 390] on input "Coupon:" at bounding box center [228, 390] width 104 height 35
type input "SECOND50OFF"
click at [331, 381] on button "Apply coupon" at bounding box center [343, 390] width 110 height 34
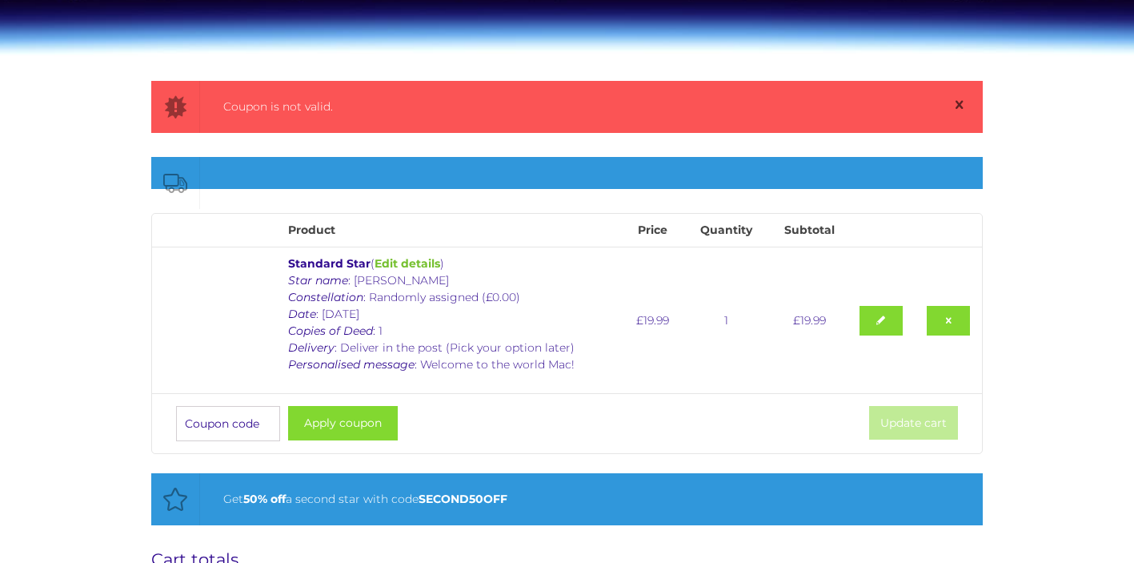
scroll to position [207, 0]
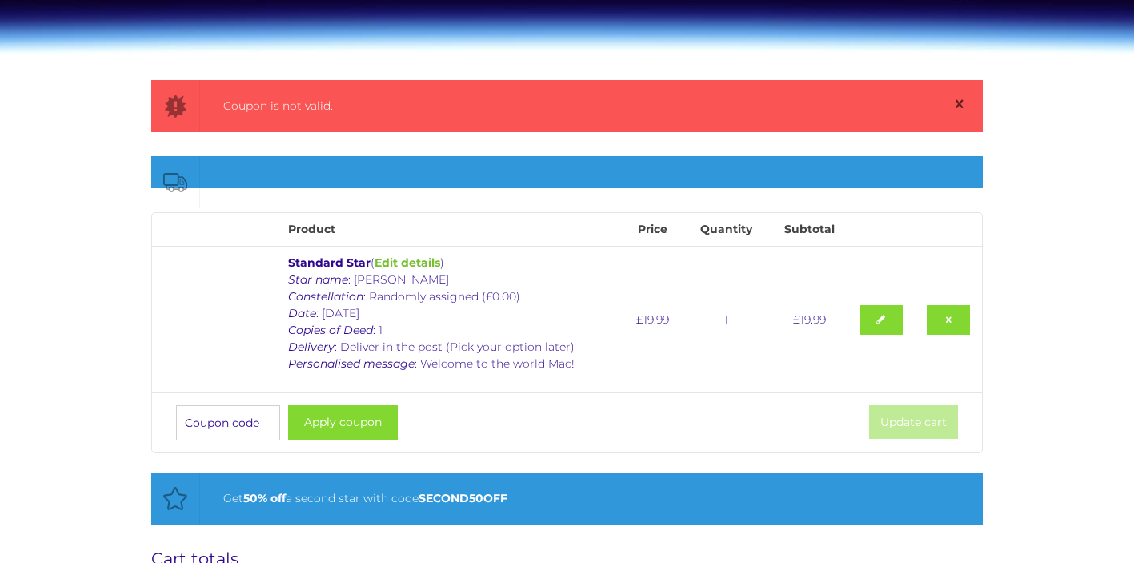
click at [243, 427] on input "Coupon:" at bounding box center [228, 422] width 104 height 35
paste input "Being able to witness the two of you fall in love is one of the most beautiful …"
type input "Being able to witness the"
drag, startPoint x: 273, startPoint y: 422, endPoint x: 26, endPoint y: 427, distance: 246.6
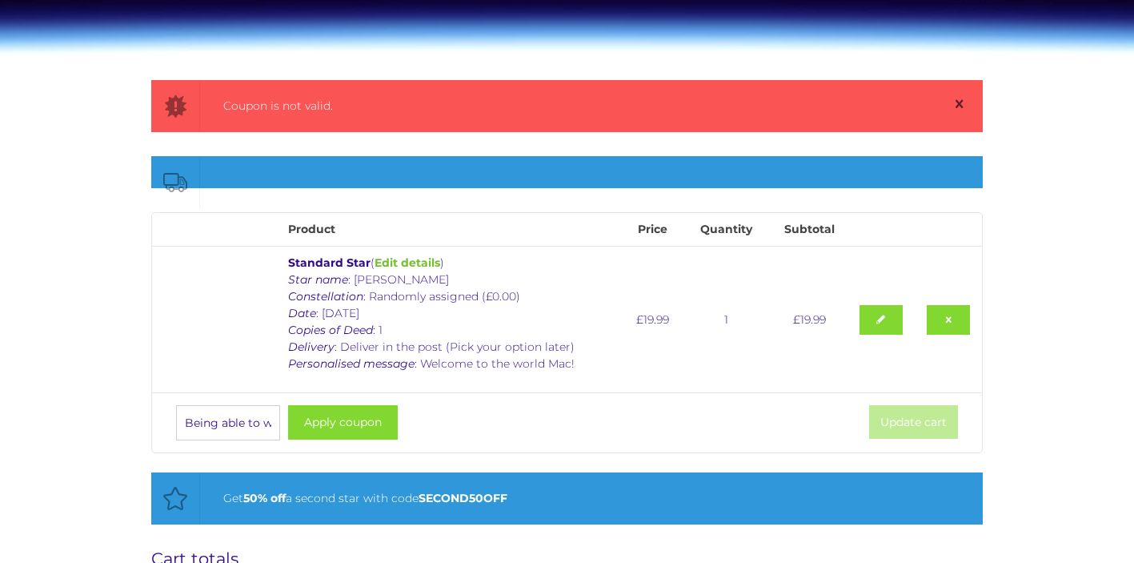
click at [26, 427] on div "Coupon is not valid. Product Price Quantity Subtotal Standard Star ( Edit detai…" at bounding box center [567, 552] width 1134 height 945
click at [497, 493] on b "SECOND50OFF" at bounding box center [463, 498] width 89 height 14
drag, startPoint x: 526, startPoint y: 499, endPoint x: 427, endPoint y: 497, distance: 98.5
click at [427, 497] on div "Get 50% off a second star with code SECOND50OFF" at bounding box center [581, 498] width 716 height 20
type input "SECOND50OFF"
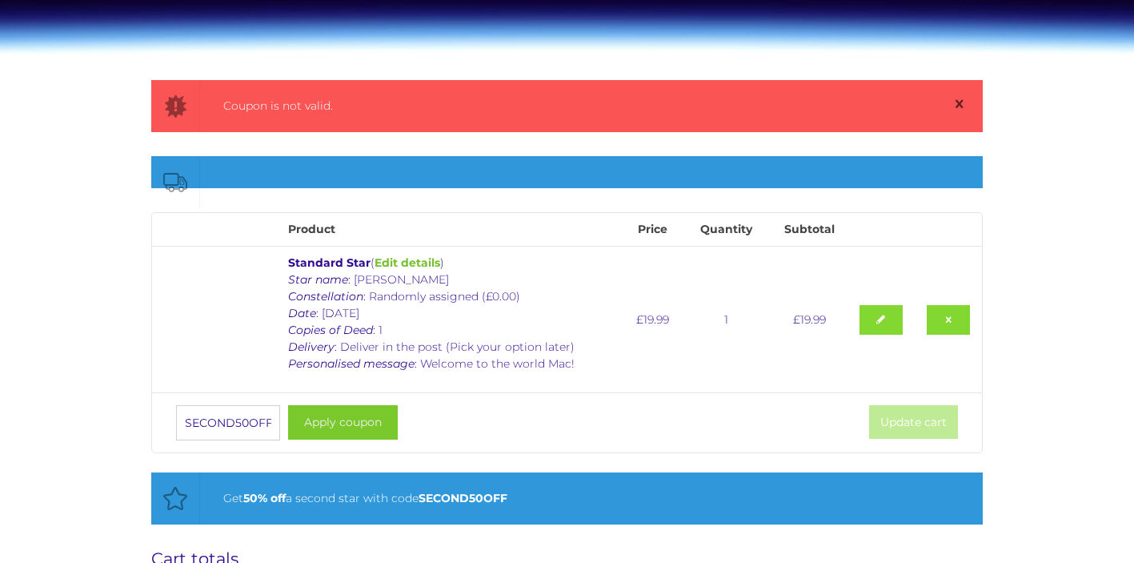
click at [334, 423] on button "Apply coupon" at bounding box center [343, 422] width 110 height 34
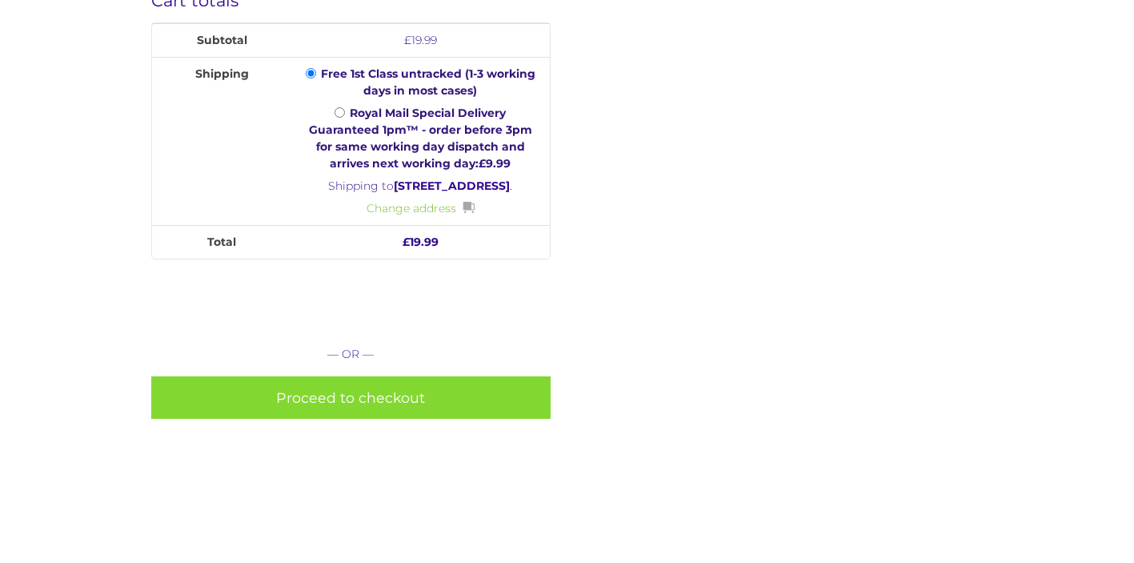
scroll to position [793, 0]
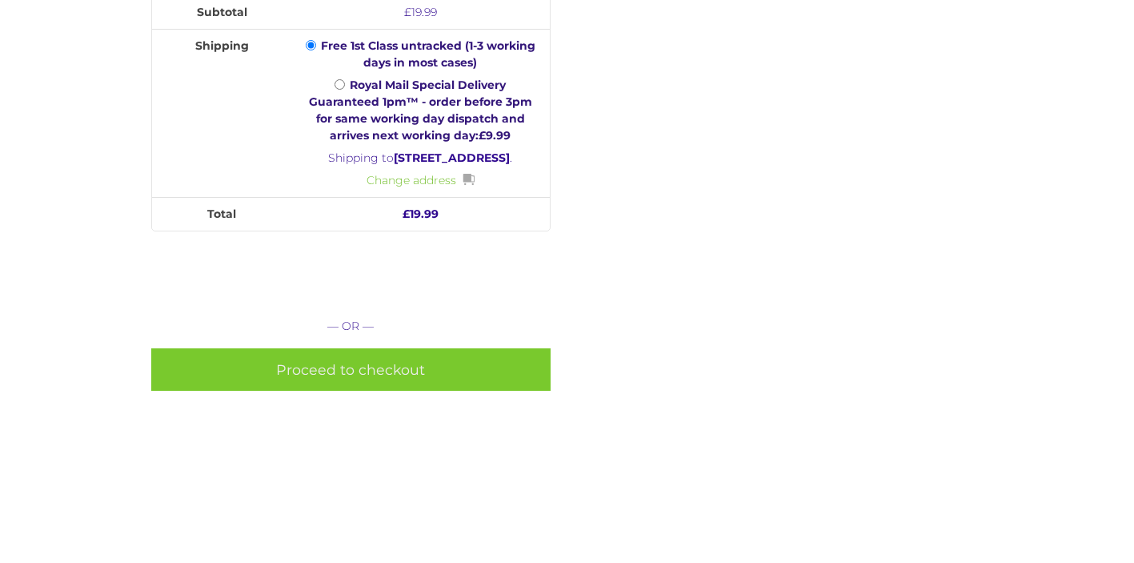
click at [463, 391] on link "Proceed to checkout" at bounding box center [350, 369] width 399 height 42
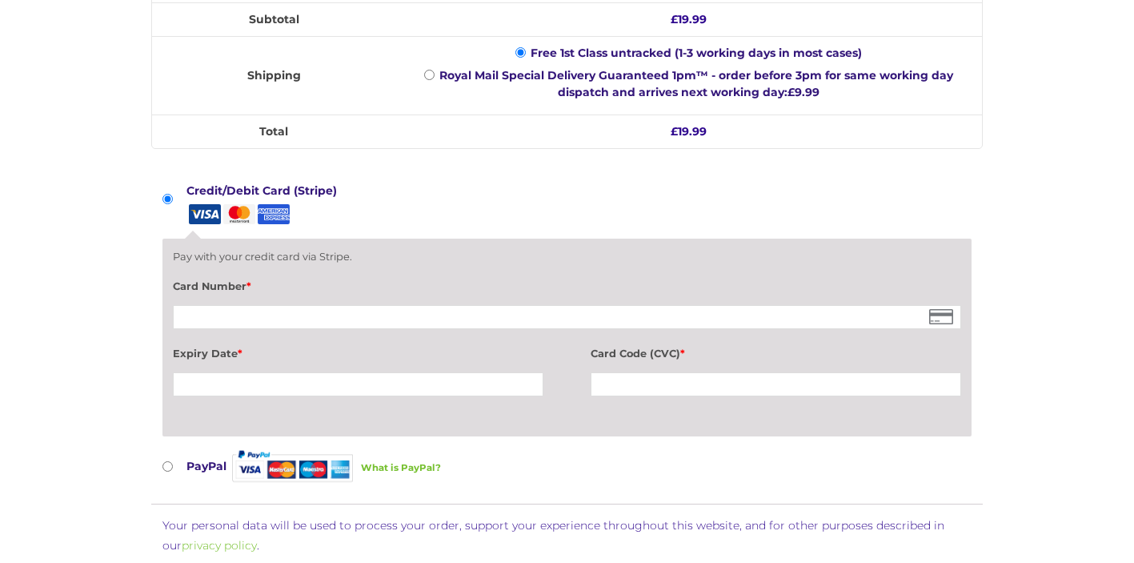
scroll to position [1347, 0]
click at [412, 287] on div "Card Number *" at bounding box center [567, 303] width 789 height 57
click at [391, 303] on div at bounding box center [567, 315] width 789 height 24
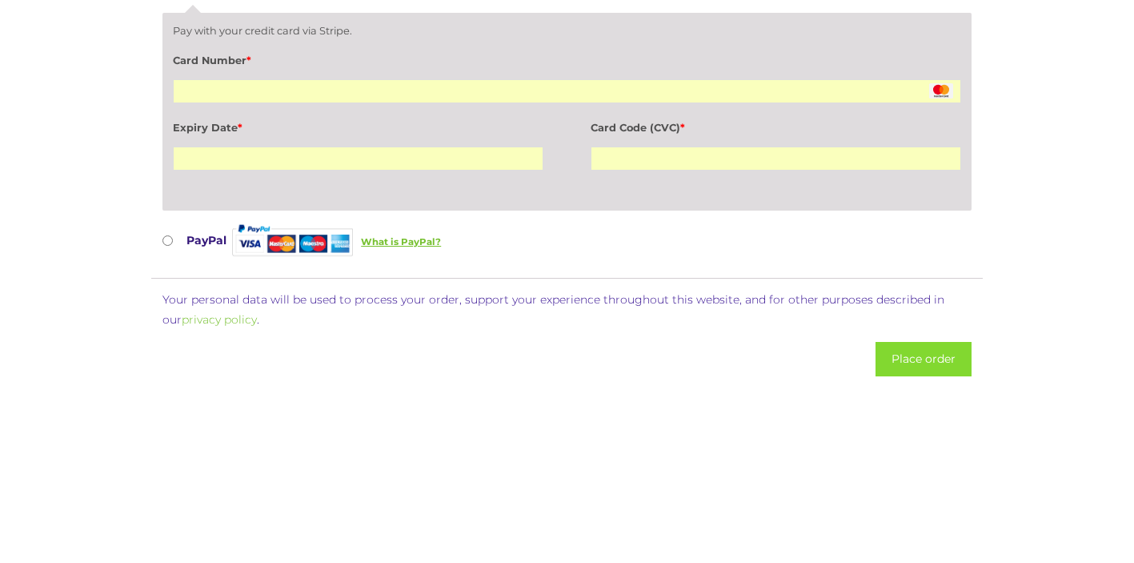
scroll to position [1572, 0]
click at [897, 346] on button "Place order" at bounding box center [924, 357] width 96 height 34
